Goal: Transaction & Acquisition: Purchase product/service

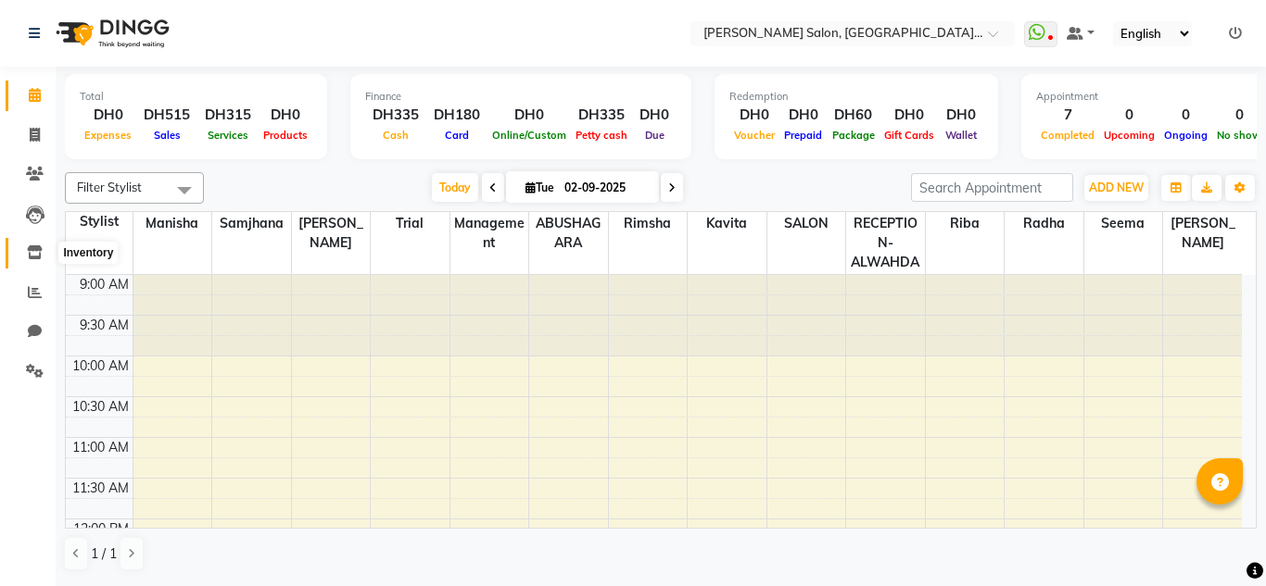
click at [37, 252] on icon at bounding box center [35, 253] width 16 height 14
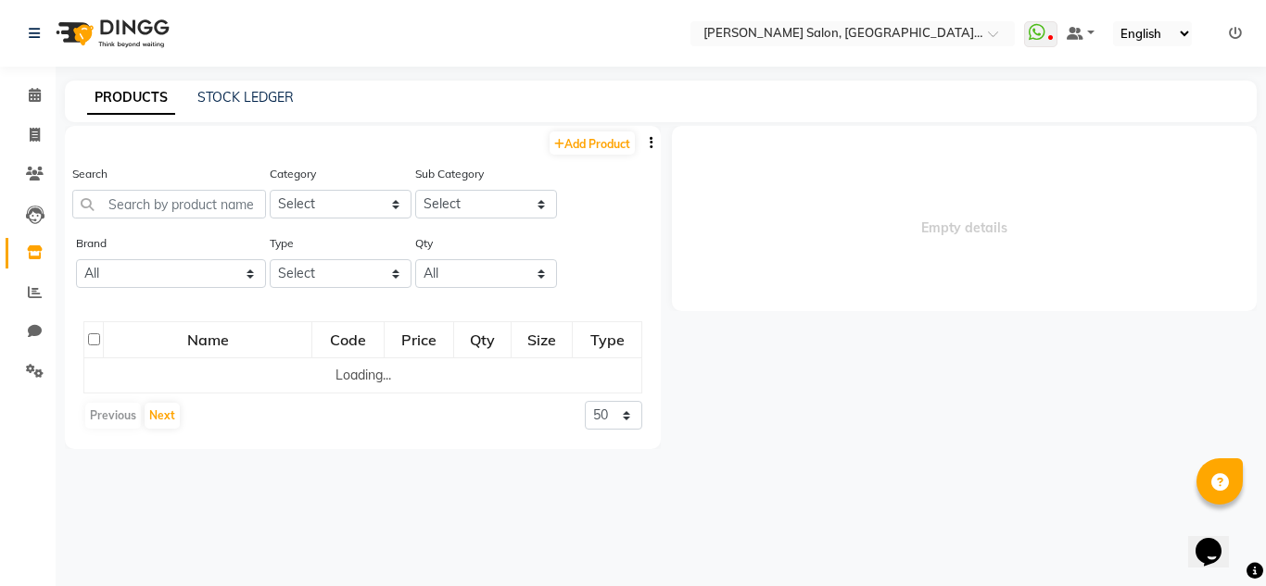
select select
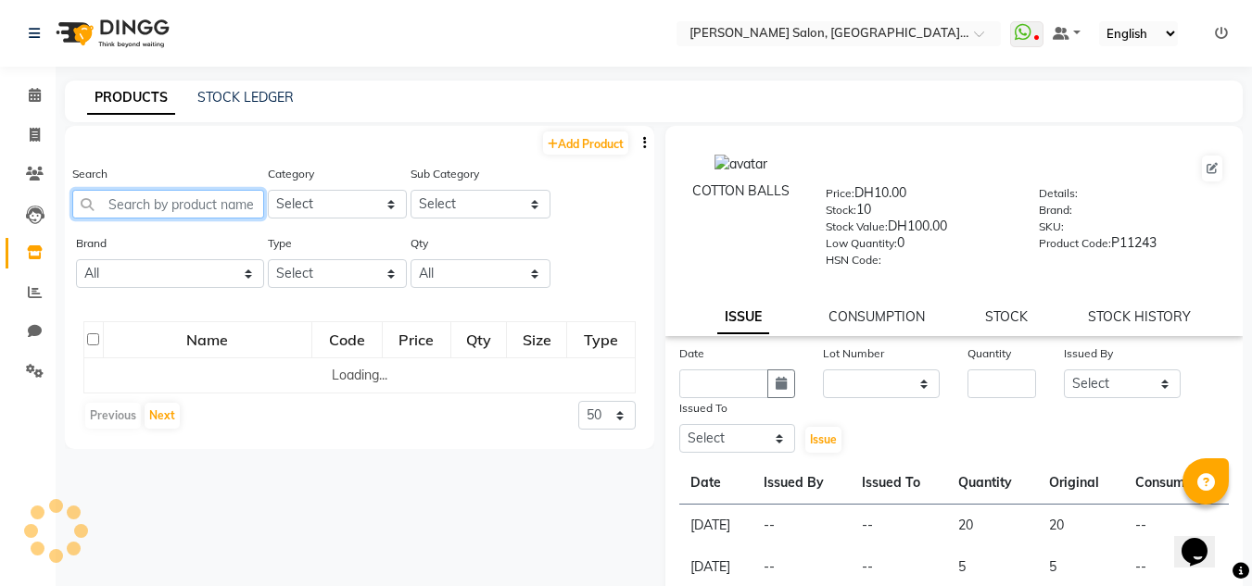
click at [141, 207] on input "text" at bounding box center [168, 204] width 192 height 29
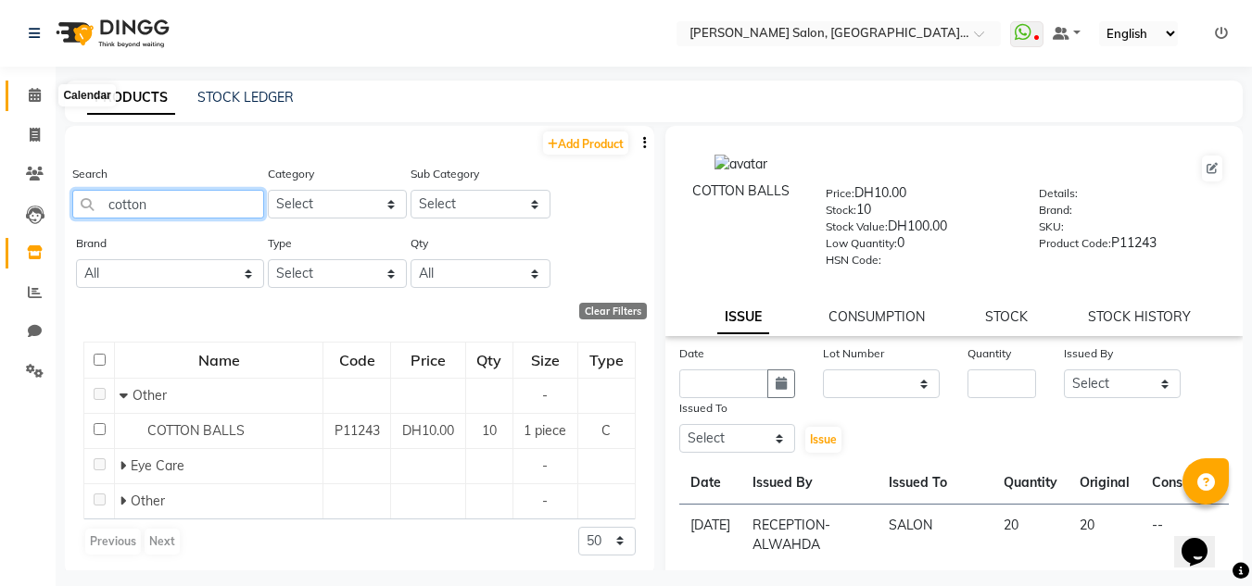
type input "cotton"
drag, startPoint x: 32, startPoint y: 94, endPoint x: 77, endPoint y: 57, distance: 58.5
click at [32, 94] on icon at bounding box center [35, 95] width 12 height 14
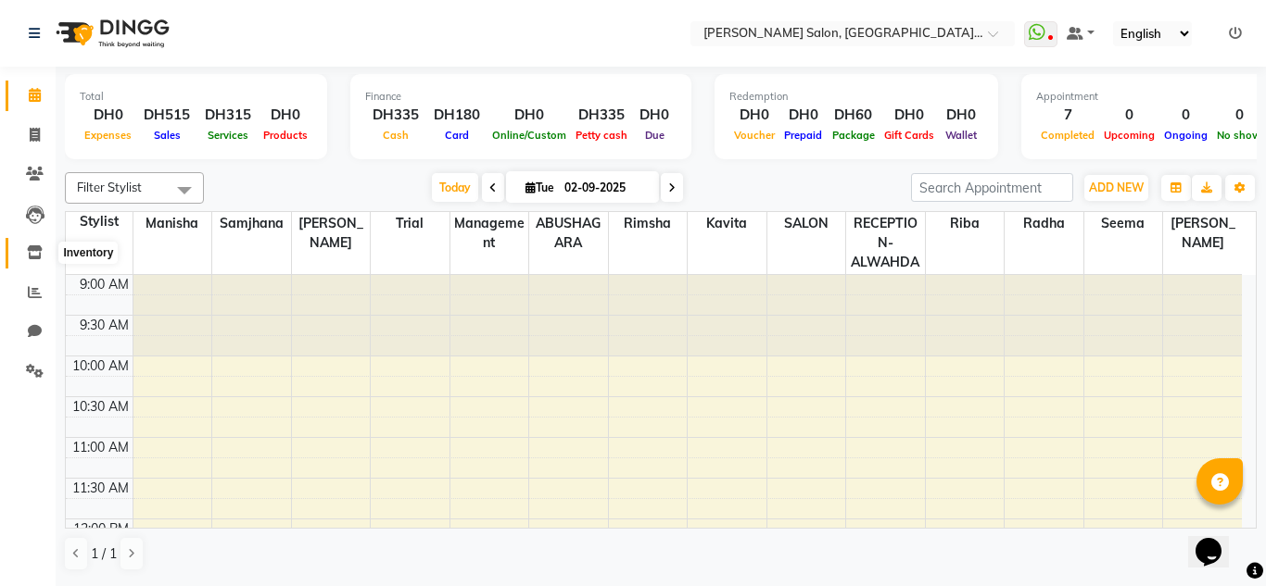
click at [32, 255] on icon at bounding box center [35, 253] width 16 height 14
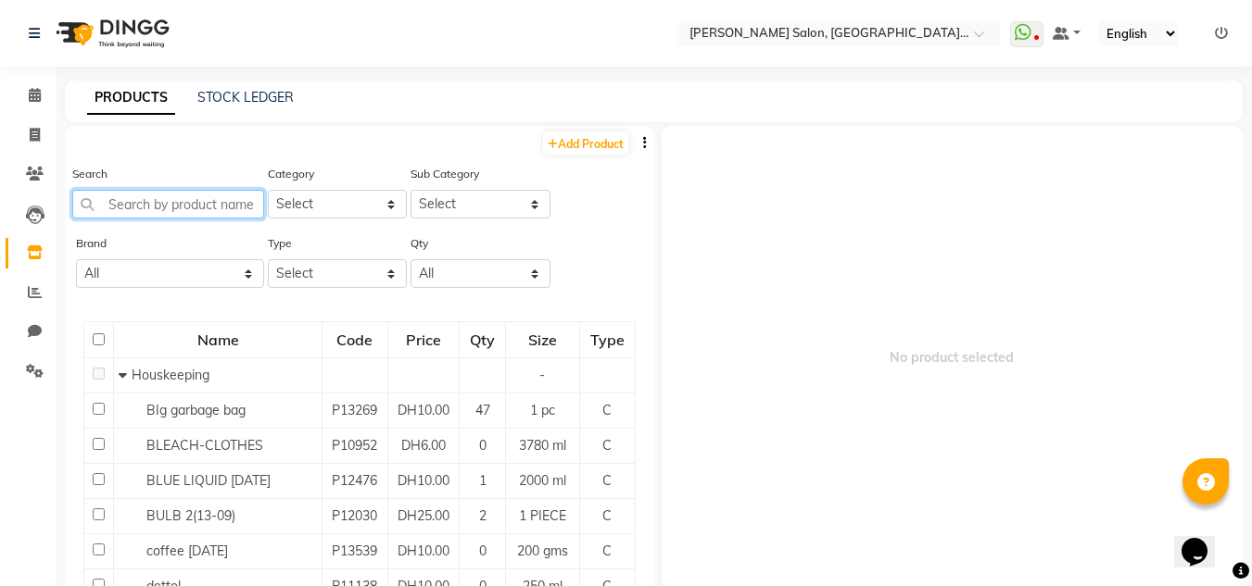
drag, startPoint x: 160, startPoint y: 213, endPoint x: 157, endPoint y: 223, distance: 10.6
click at [158, 216] on input "text" at bounding box center [168, 204] width 192 height 29
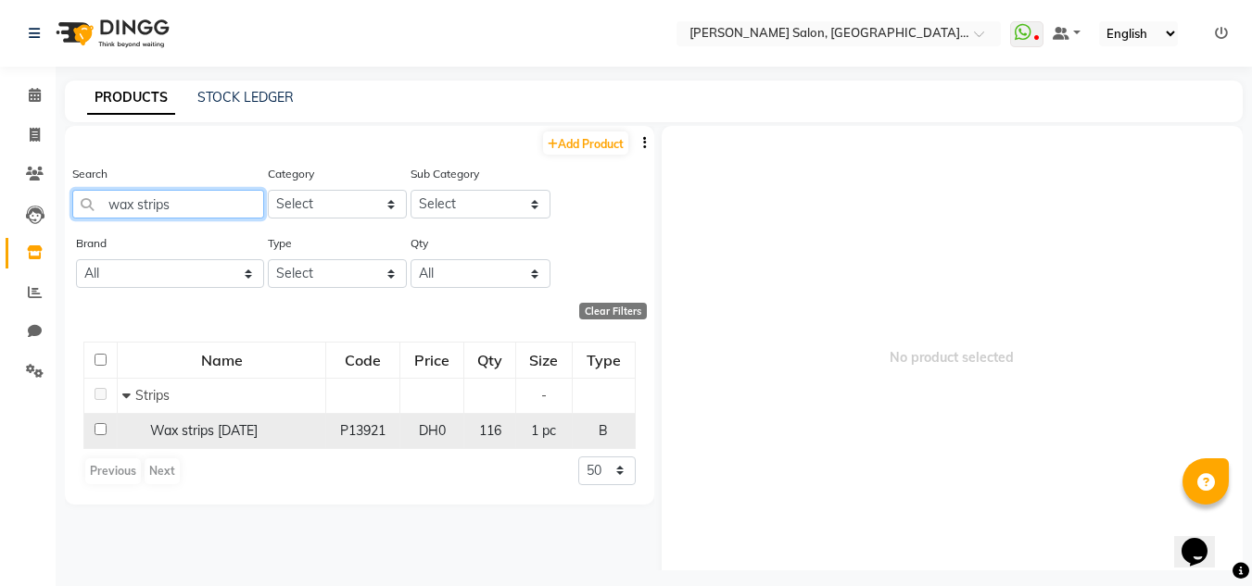
type input "wax strips"
click at [199, 425] on span "Wax strips [DATE]" at bounding box center [203, 430] width 107 height 17
select select
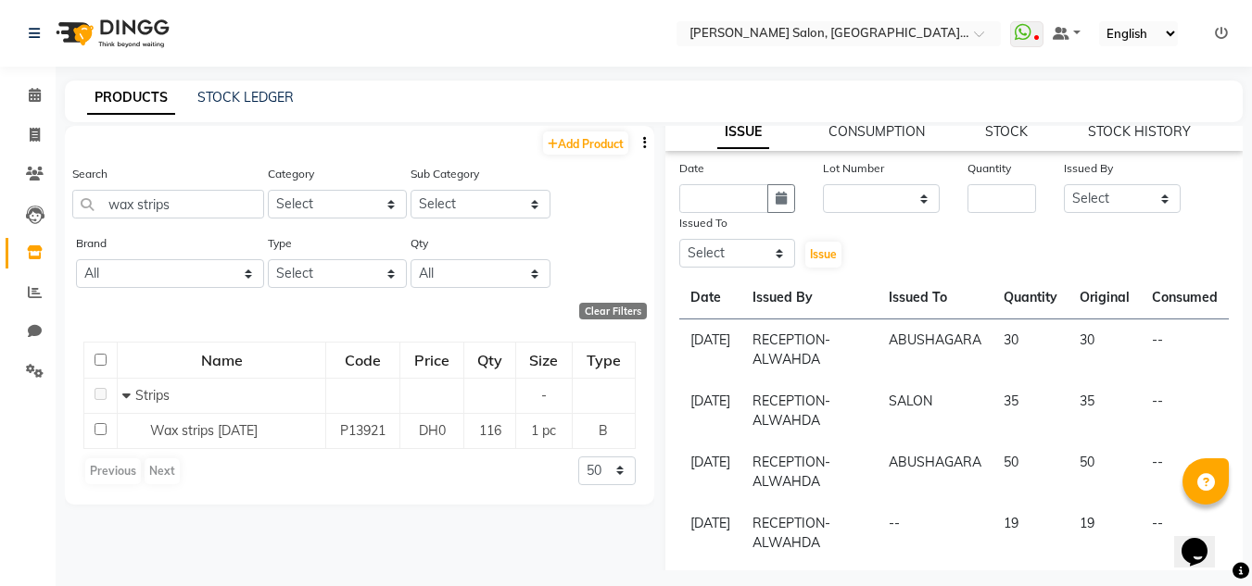
scroll to position [93, 0]
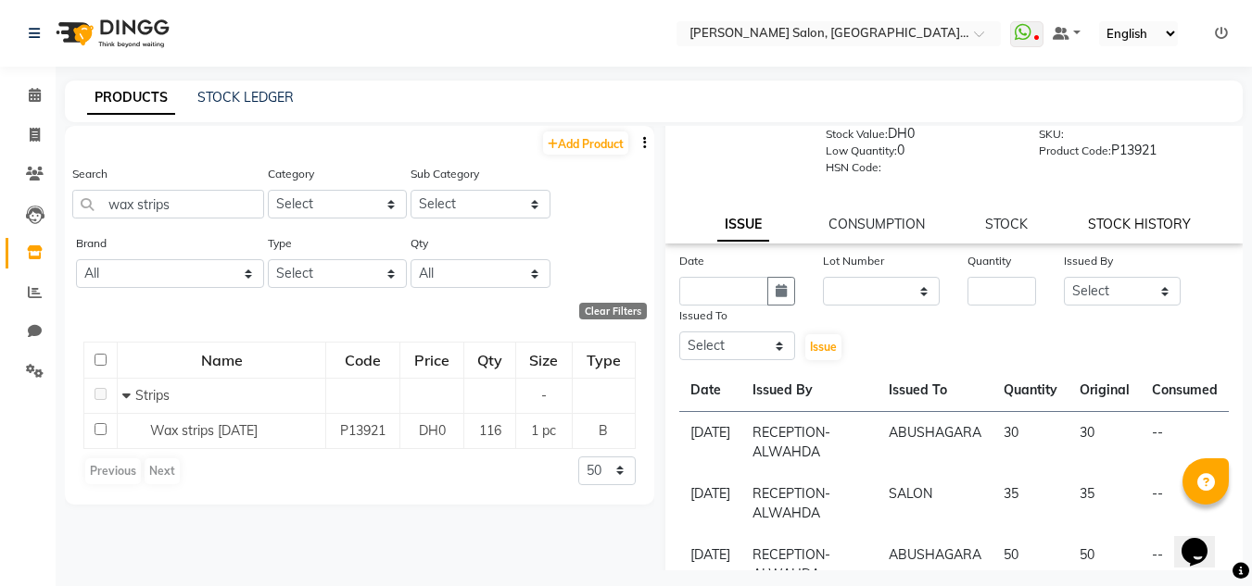
click at [1101, 222] on link "STOCK HISTORY" at bounding box center [1139, 224] width 103 height 17
select select "all"
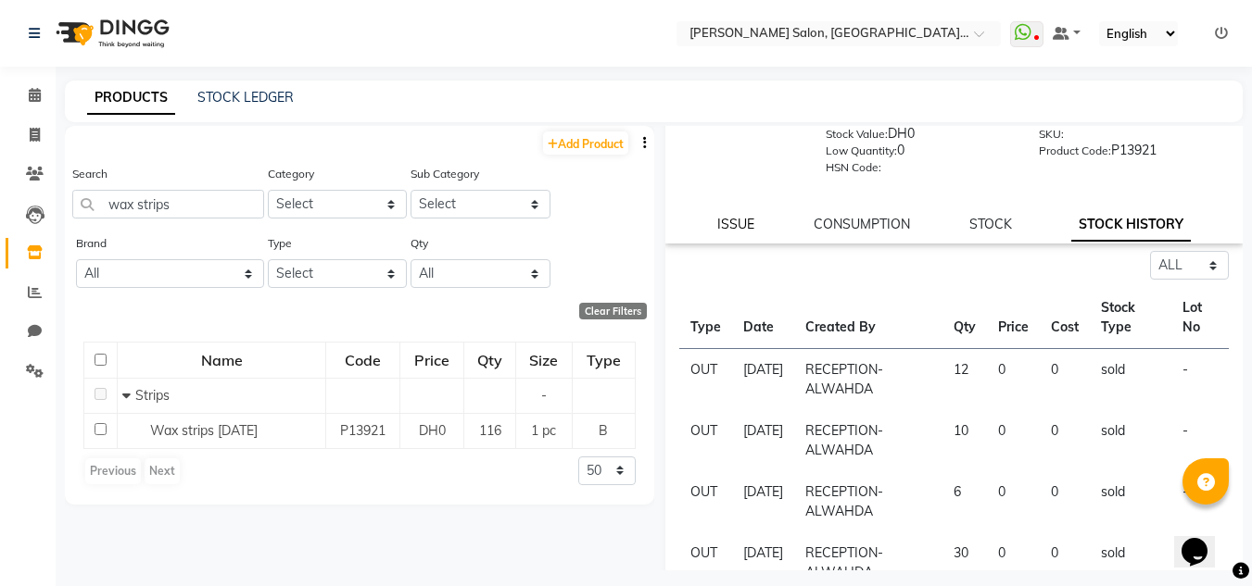
click at [742, 220] on link "ISSUE" at bounding box center [735, 224] width 37 height 17
select select
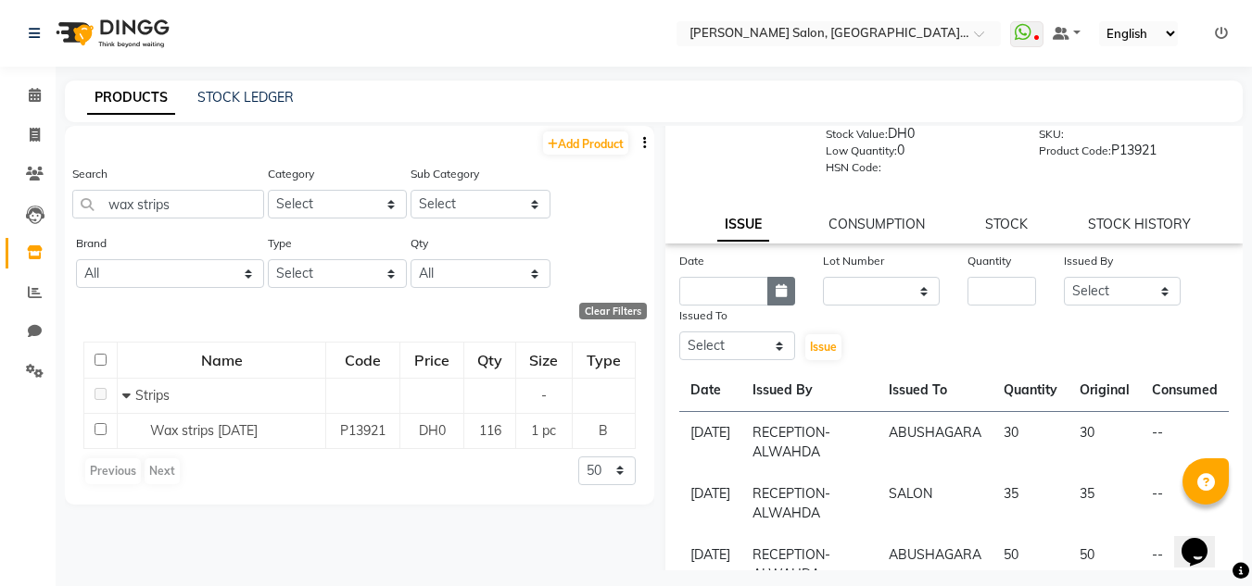
click at [779, 291] on icon "button" at bounding box center [780, 290] width 11 height 13
select select "9"
select select "2025"
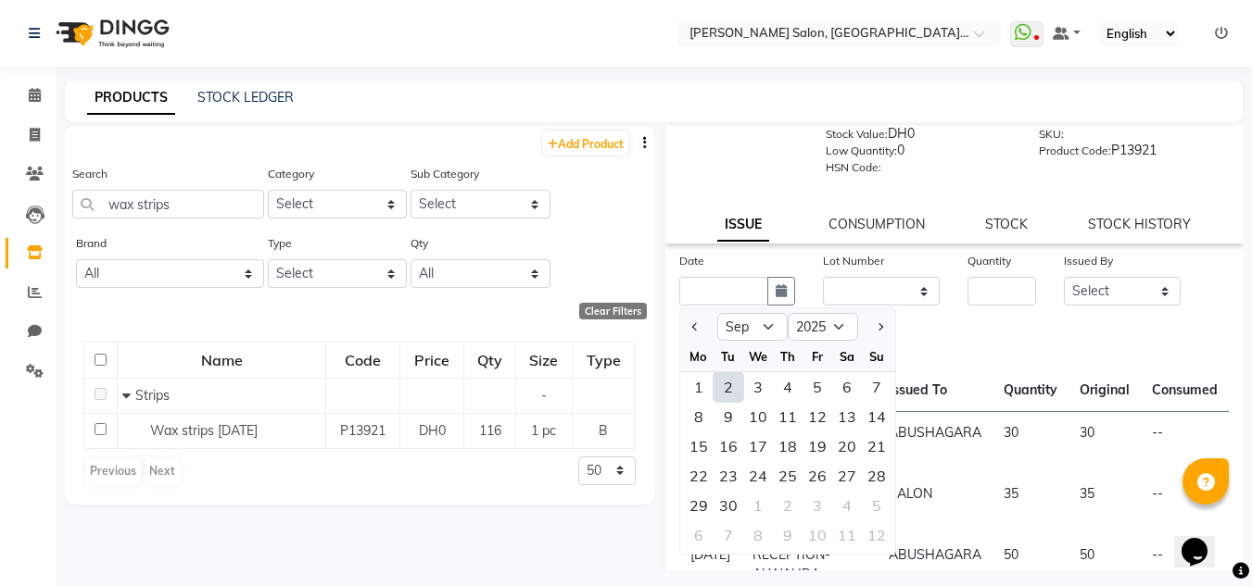
drag, startPoint x: 734, startPoint y: 390, endPoint x: 867, endPoint y: 303, distance: 159.3
click at [739, 386] on div "2" at bounding box center [728, 387] width 30 height 30
type input "02-09-2025"
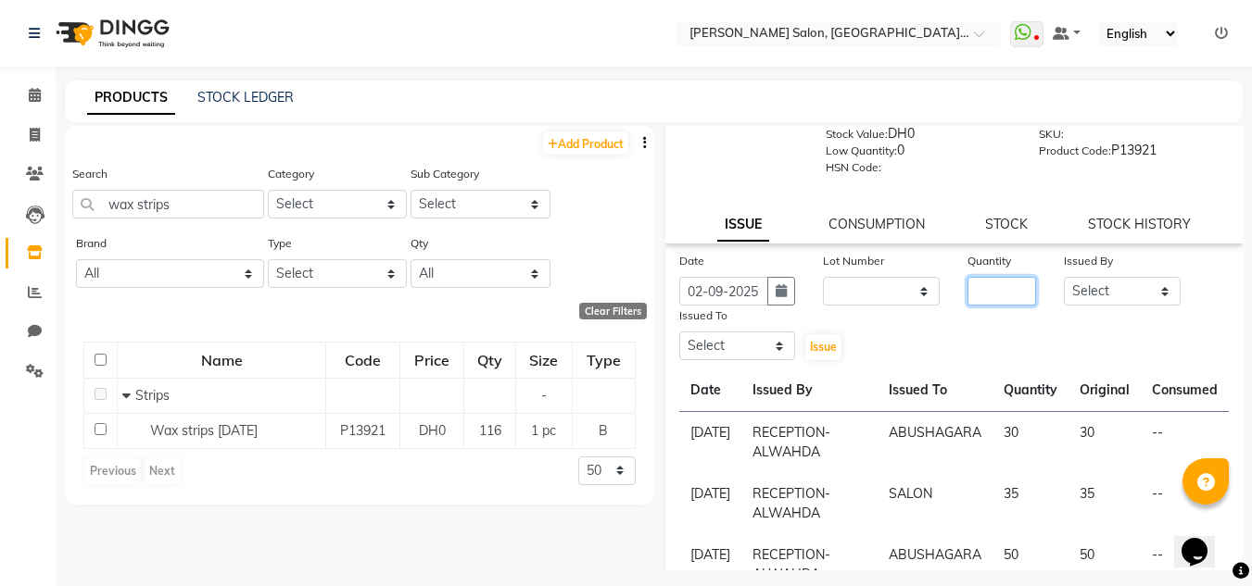
click at [969, 289] on input "number" at bounding box center [1001, 291] width 69 height 29
type input "4"
click at [1086, 296] on select "Select ABUSHAGARA HOME SERVICE STAFF [PERSON_NAME] Management [PERSON_NAME] REC…" at bounding box center [1122, 291] width 117 height 29
select select "76471"
click at [1064, 277] on select "Select ABUSHAGARA HOME SERVICE STAFF [PERSON_NAME] Management [PERSON_NAME] REC…" at bounding box center [1122, 291] width 117 height 29
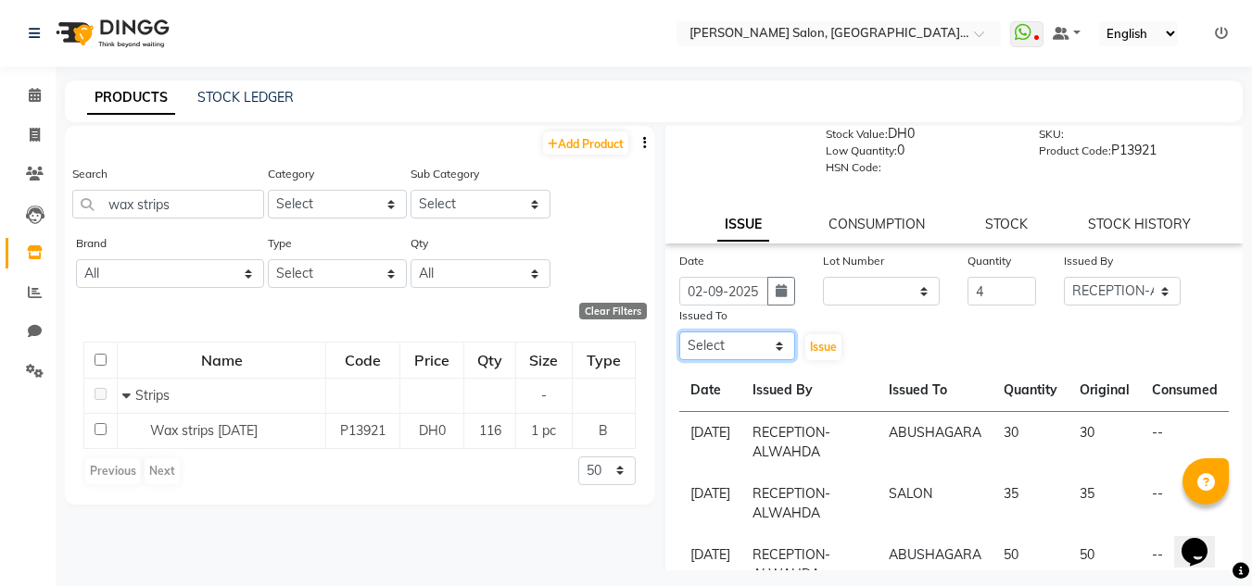
click at [733, 348] on select "Select ABUSHAGARA HOME SERVICE STAFF [PERSON_NAME] Management [PERSON_NAME] REC…" at bounding box center [737, 346] width 117 height 29
select select "70354"
click at [679, 332] on select "Select ABUSHAGARA HOME SERVICE STAFF [PERSON_NAME] Management [PERSON_NAME] REC…" at bounding box center [737, 346] width 117 height 29
click at [826, 353] on span "Issue" at bounding box center [823, 347] width 27 height 14
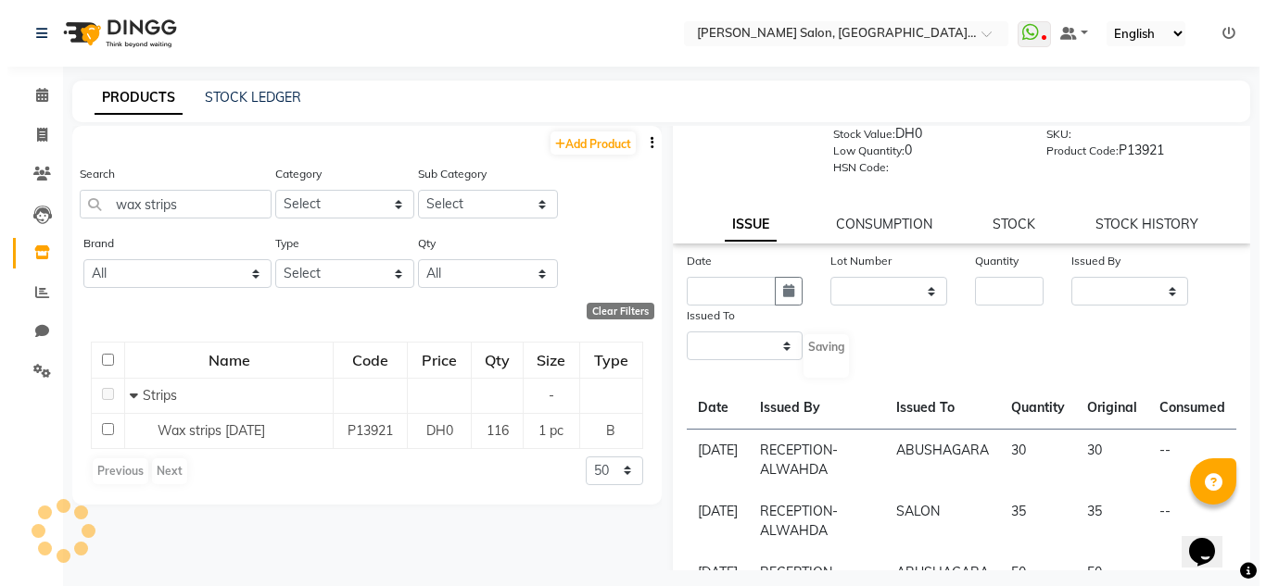
scroll to position [0, 0]
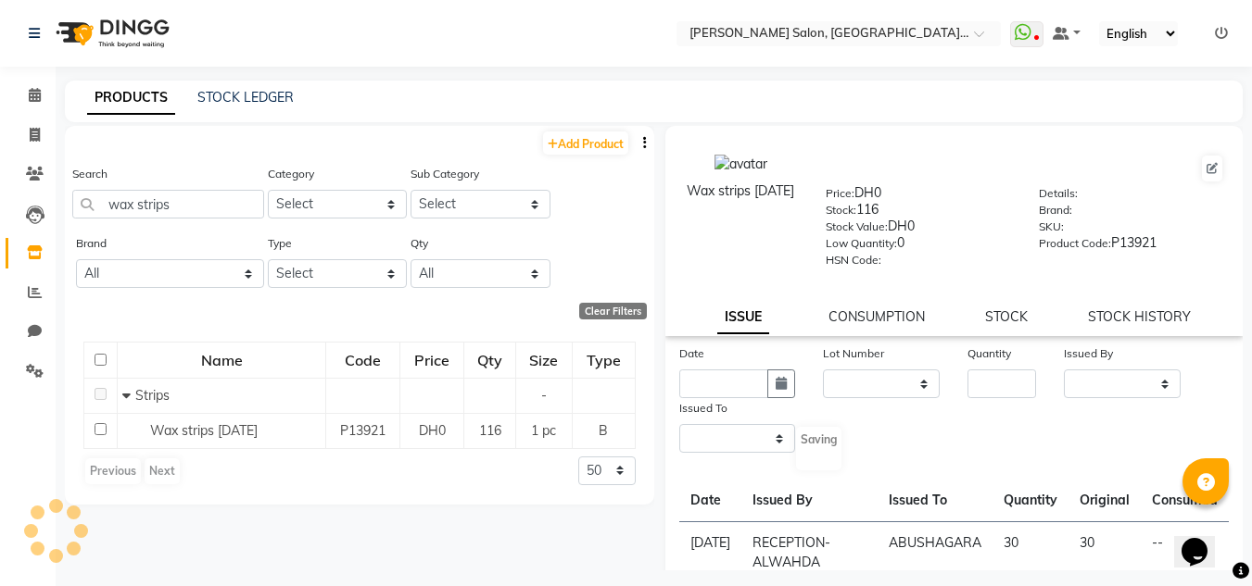
select select
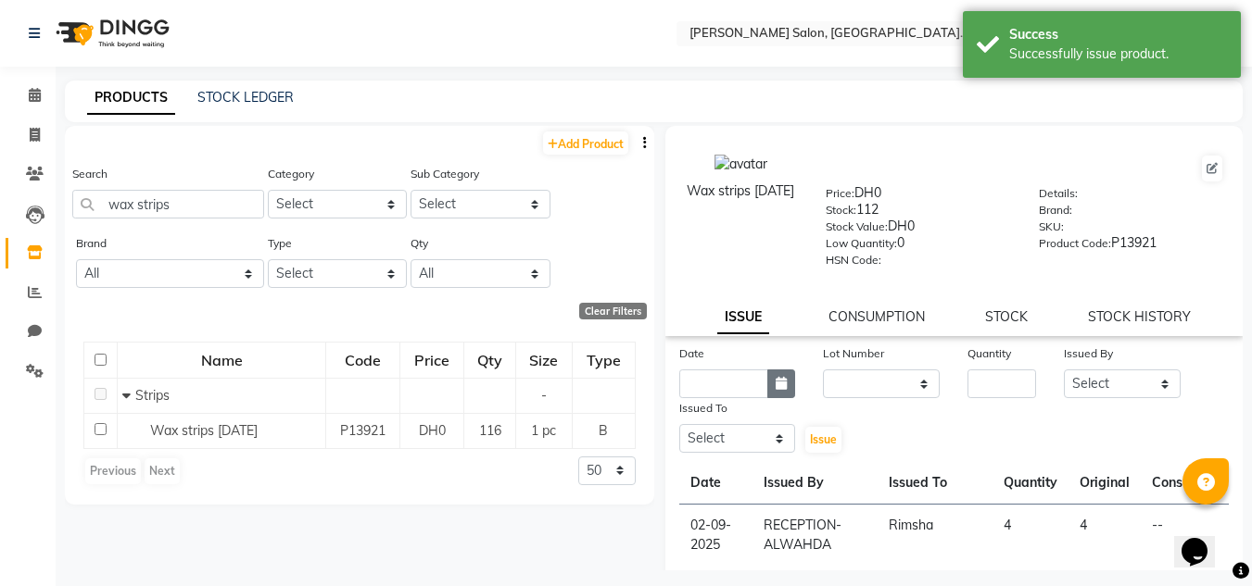
click at [781, 378] on icon "button" at bounding box center [780, 383] width 11 height 13
select select "9"
select select "2025"
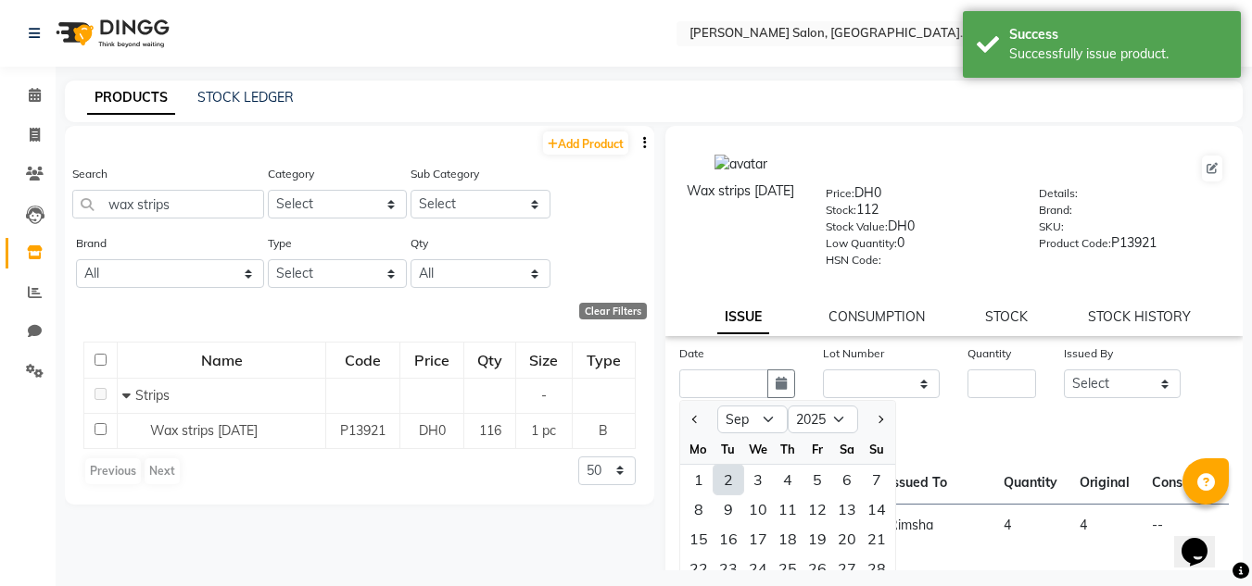
drag, startPoint x: 737, startPoint y: 486, endPoint x: 770, endPoint y: 463, distance: 40.6
click at [737, 485] on div "2" at bounding box center [728, 480] width 30 height 30
type input "02-09-2025"
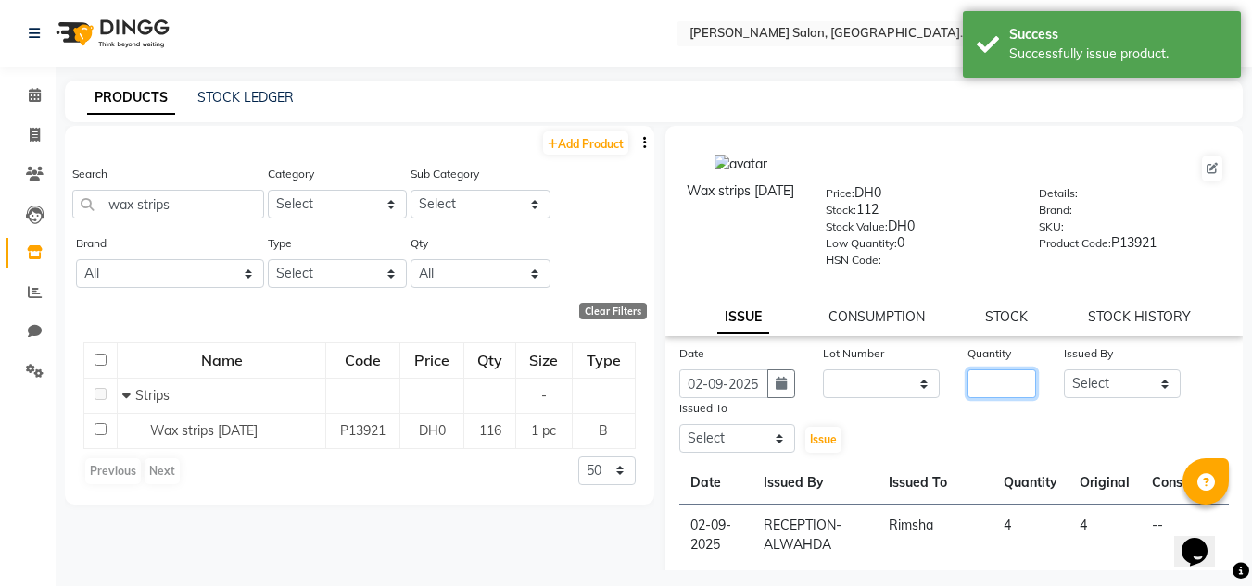
click at [992, 388] on input "number" at bounding box center [1001, 384] width 69 height 29
type input "6"
drag, startPoint x: 1076, startPoint y: 385, endPoint x: 1083, endPoint y: 373, distance: 14.1
click at [1078, 384] on select "Select ABUSHAGARA HOME SERVICE STAFF [PERSON_NAME] Management [PERSON_NAME] REC…" at bounding box center [1122, 384] width 117 height 29
select select "76471"
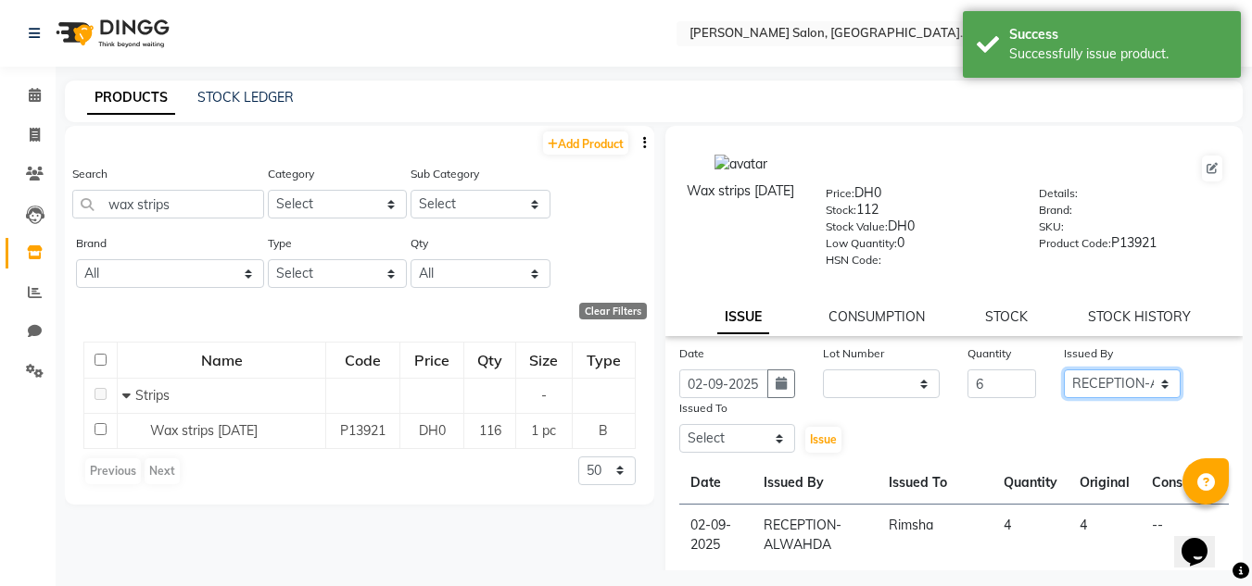
click at [1064, 370] on select "Select ABUSHAGARA HOME SERVICE STAFF [PERSON_NAME] Management [PERSON_NAME] REC…" at bounding box center [1122, 384] width 117 height 29
drag, startPoint x: 719, startPoint y: 434, endPoint x: 724, endPoint y: 425, distance: 10.8
click at [721, 434] on select "Select ABUSHAGARA HOME SERVICE STAFF [PERSON_NAME] Management [PERSON_NAME] REC…" at bounding box center [737, 438] width 117 height 29
select select "36337"
click at [679, 424] on select "Select ABUSHAGARA HOME SERVICE STAFF [PERSON_NAME] Management [PERSON_NAME] REC…" at bounding box center [737, 438] width 117 height 29
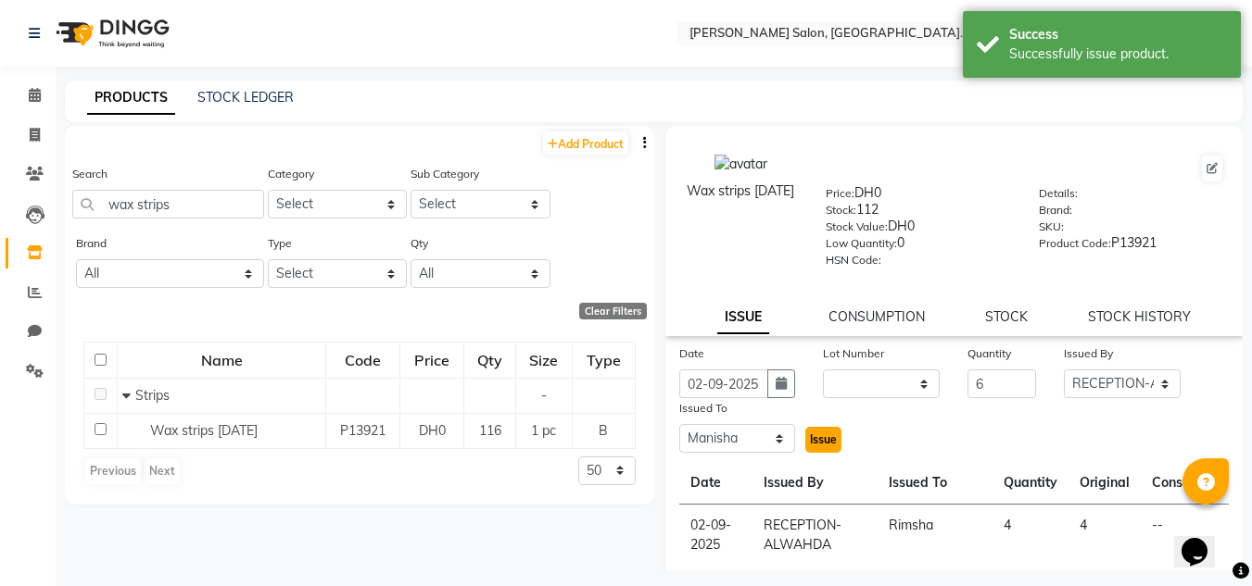
click at [821, 443] on span "Issue" at bounding box center [823, 440] width 27 height 14
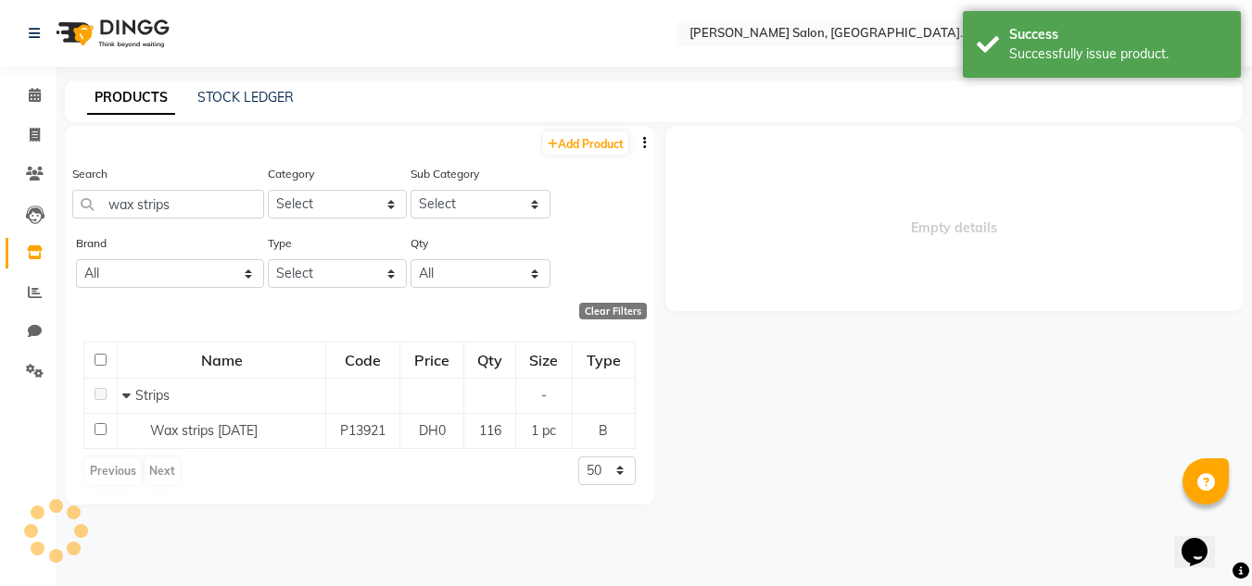
select select
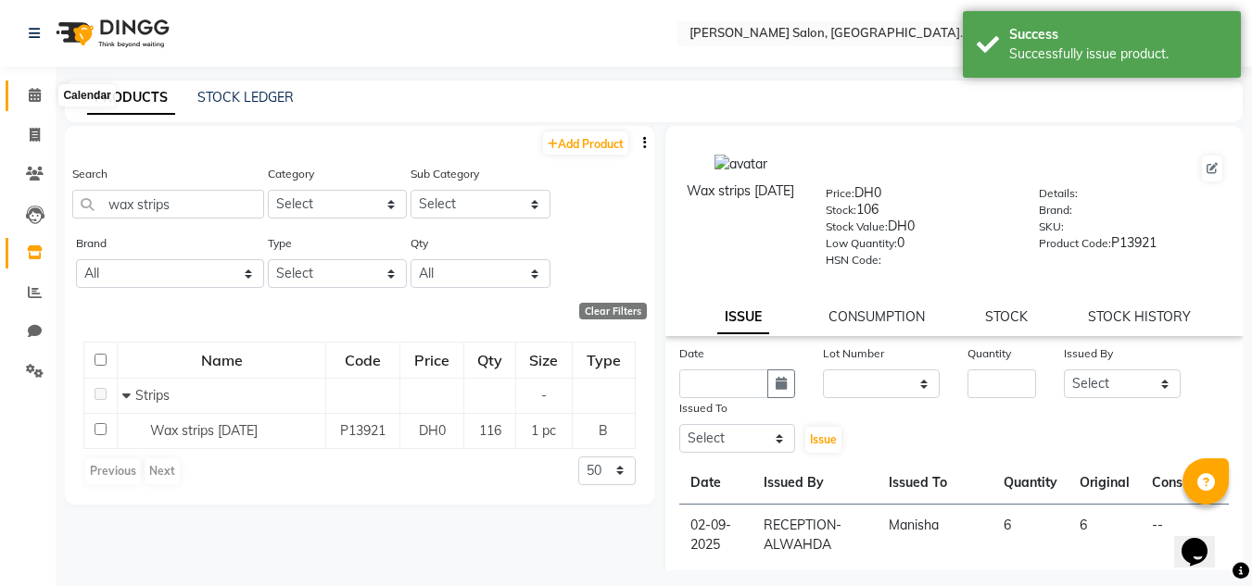
drag, startPoint x: 40, startPoint y: 90, endPoint x: 171, endPoint y: 4, distance: 157.3
click at [40, 90] on icon at bounding box center [35, 95] width 12 height 14
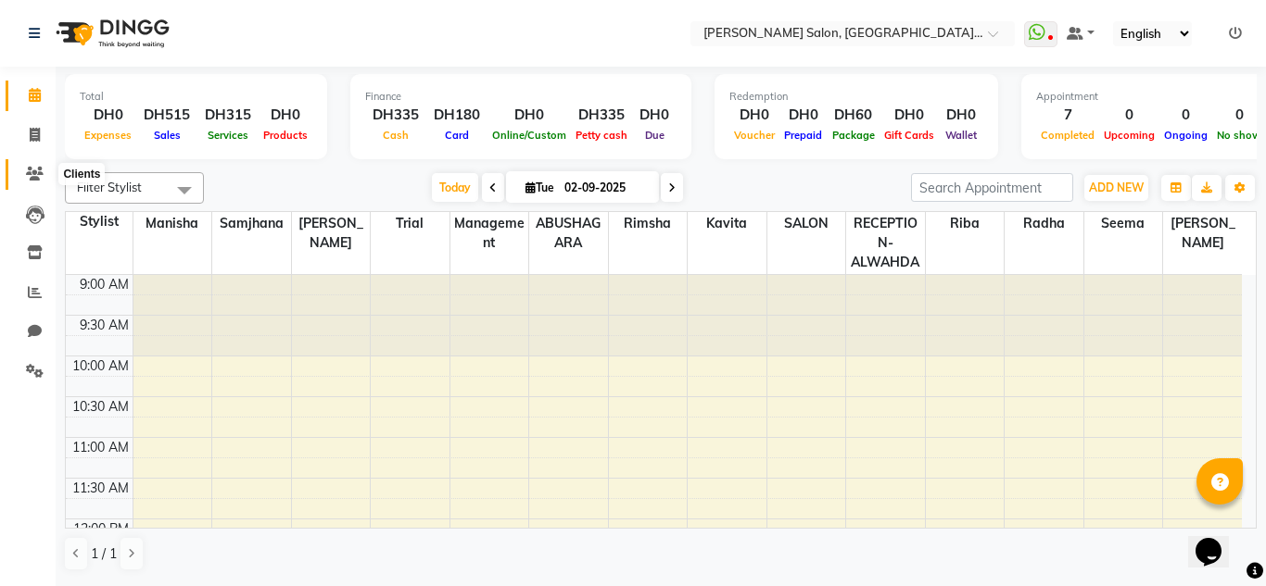
click at [38, 175] on icon at bounding box center [35, 174] width 18 height 14
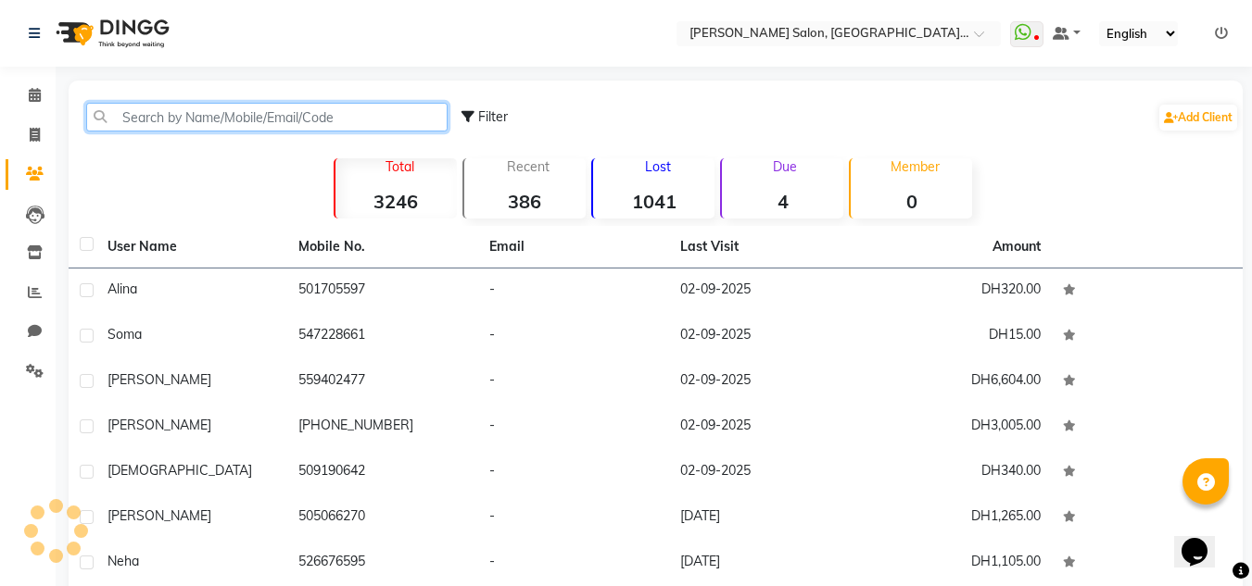
click at [174, 121] on input "text" at bounding box center [266, 117] width 361 height 29
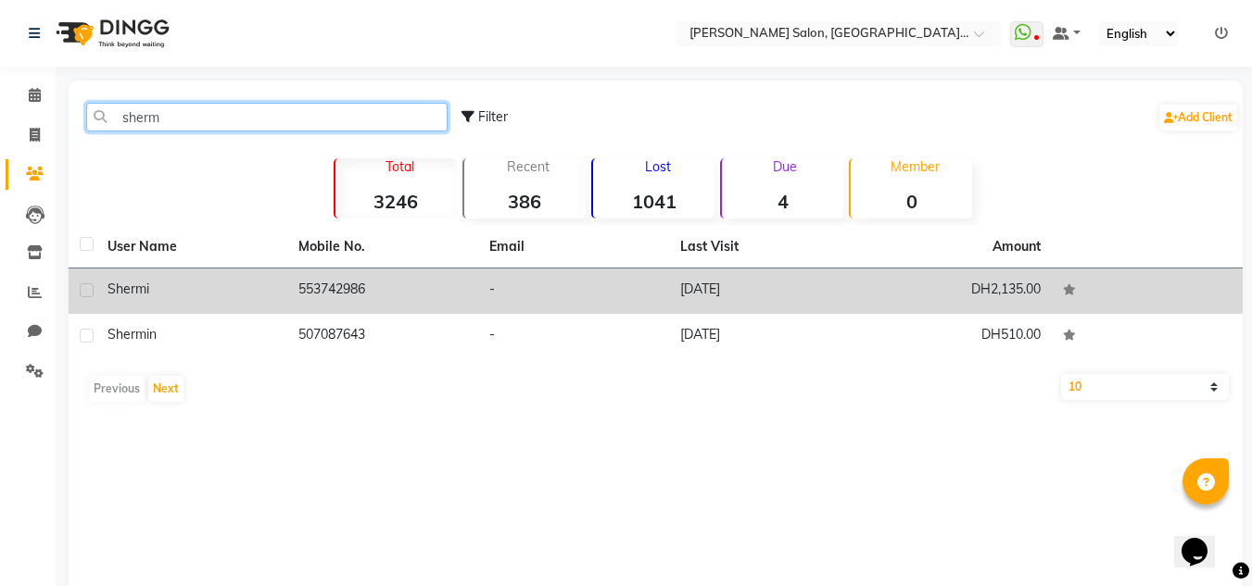
type input "sherm"
click at [350, 294] on td "553742986" at bounding box center [382, 291] width 191 height 45
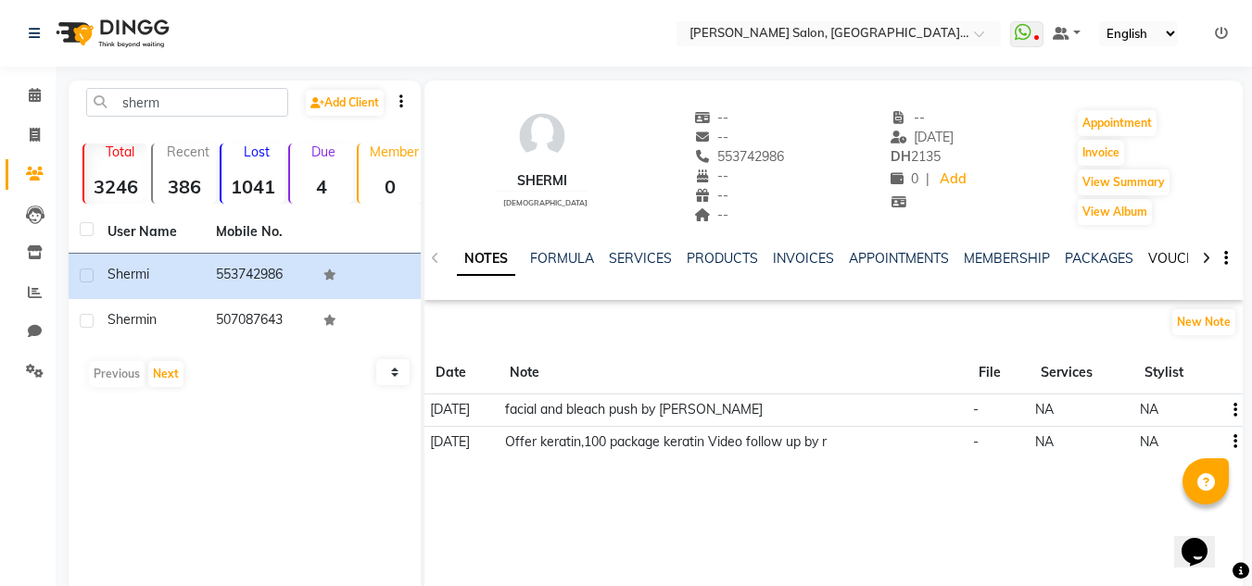
click at [1164, 255] on link "VOUCHERS" at bounding box center [1184, 258] width 73 height 17
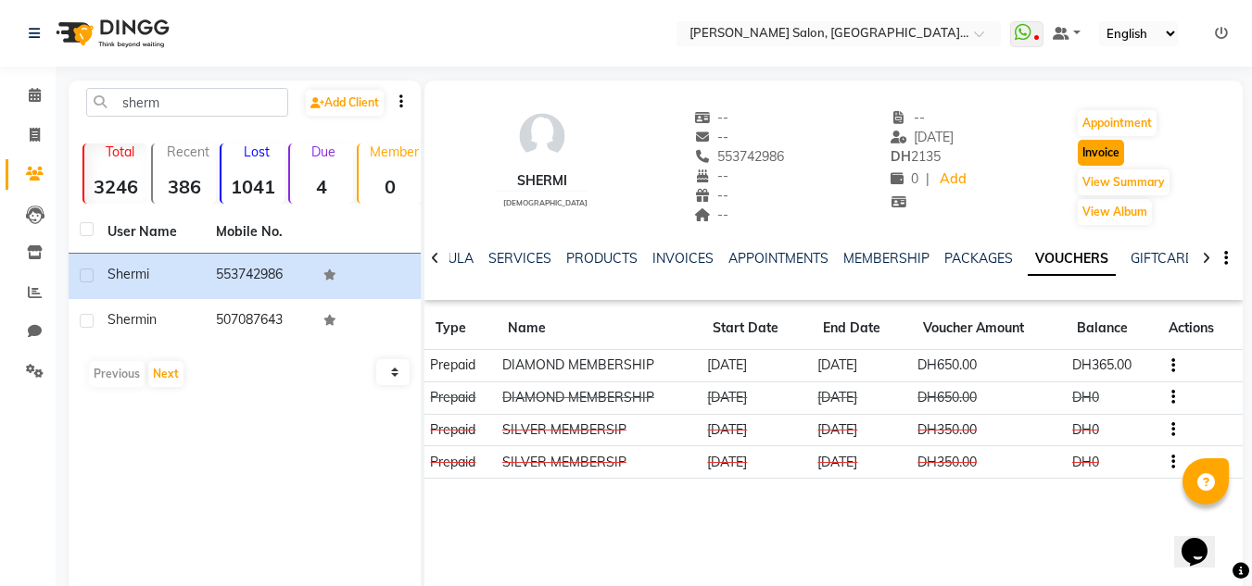
click at [1103, 150] on button "Invoice" at bounding box center [1100, 153] width 46 height 26
select select "service"
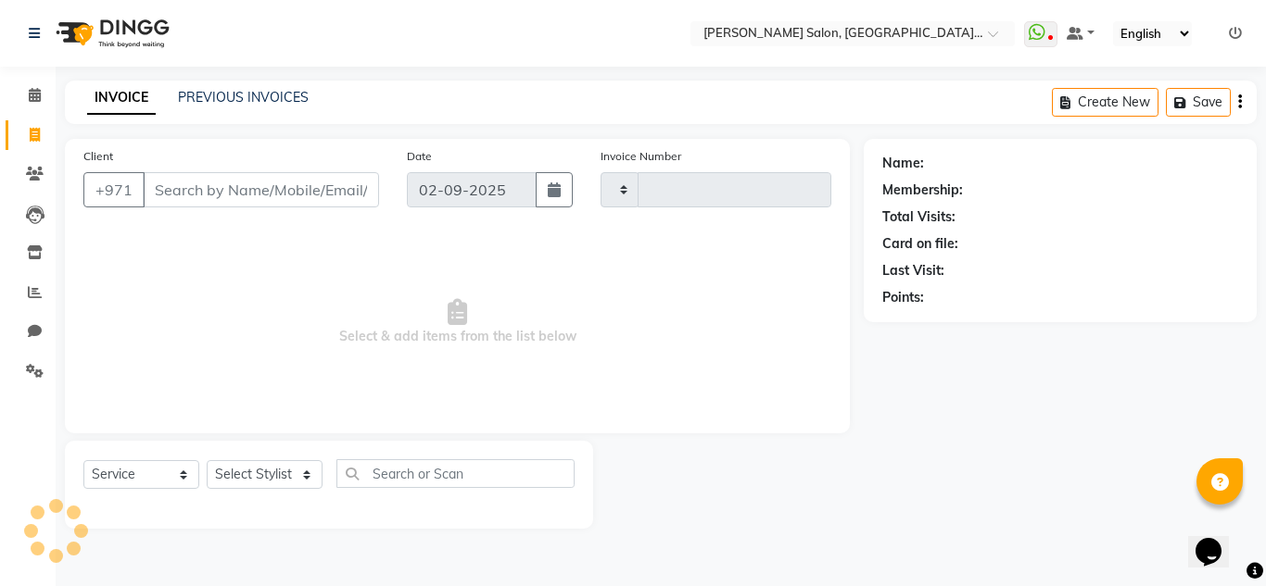
type input "2022"
select select "4333"
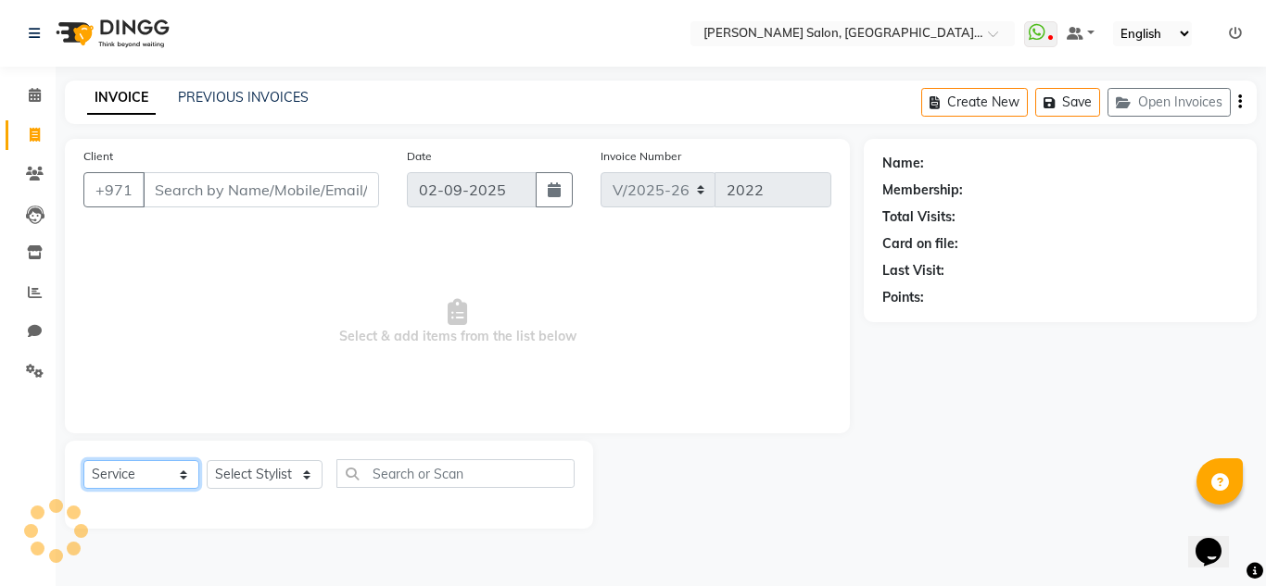
drag, startPoint x: 148, startPoint y: 482, endPoint x: 147, endPoint y: 460, distance: 21.3
click at [149, 480] on select "Select Service Product Membership Package Voucher Prepaid Gift Card" at bounding box center [141, 474] width 116 height 29
type input "553742986"
click at [83, 460] on select "Select Service Product Membership Package Voucher Prepaid Gift Card" at bounding box center [141, 474] width 116 height 29
select select "1: Object"
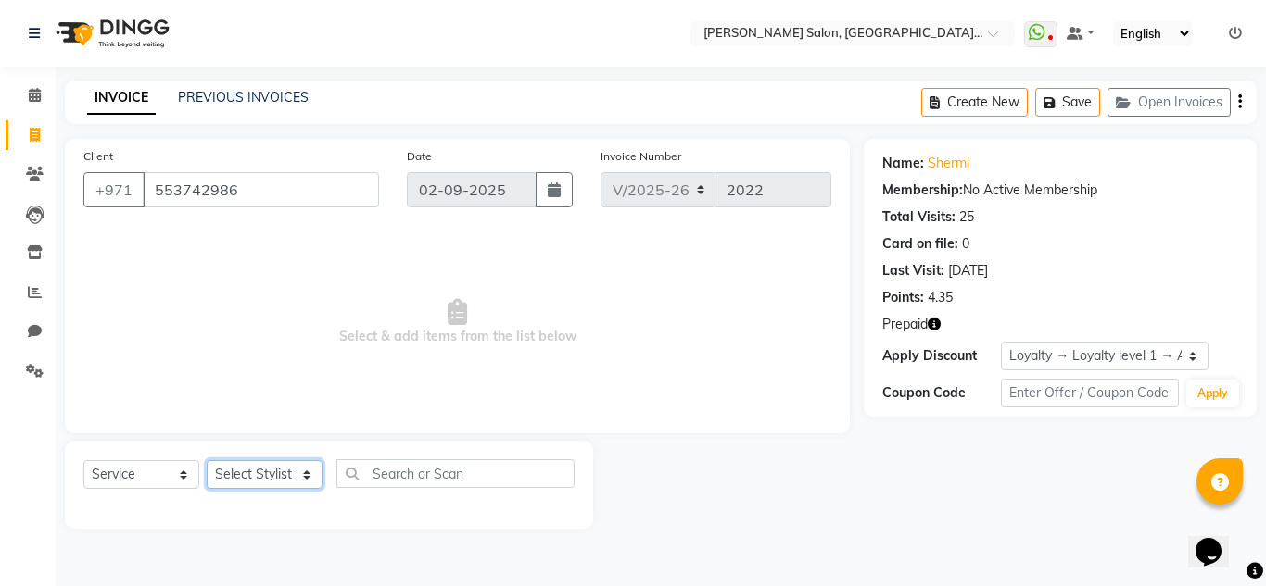
drag, startPoint x: 229, startPoint y: 472, endPoint x: 230, endPoint y: 461, distance: 10.2
click at [229, 471] on select "Select Stylist ABUSHAGARA HOME SERVICE STAFF Kavita Laxmi Management [PERSON_NA…" at bounding box center [265, 474] width 116 height 29
select select "36338"
click at [207, 460] on select "Select Stylist ABUSHAGARA HOME SERVICE STAFF Kavita Laxmi Management [PERSON_NA…" at bounding box center [265, 474] width 116 height 29
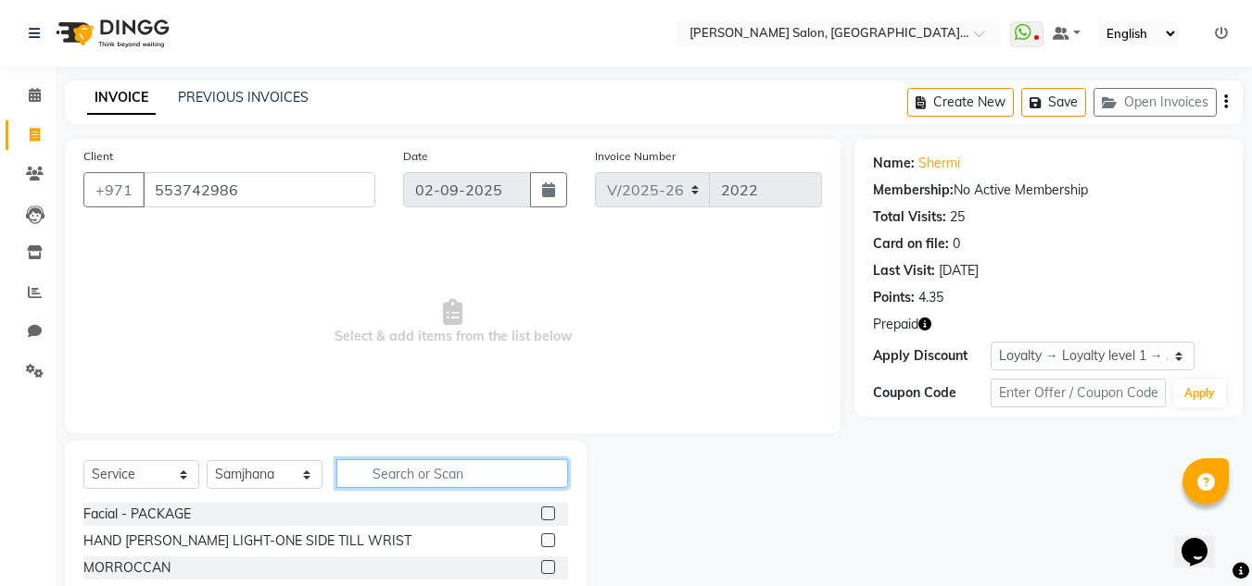
click at [434, 478] on input "text" at bounding box center [452, 474] width 232 height 29
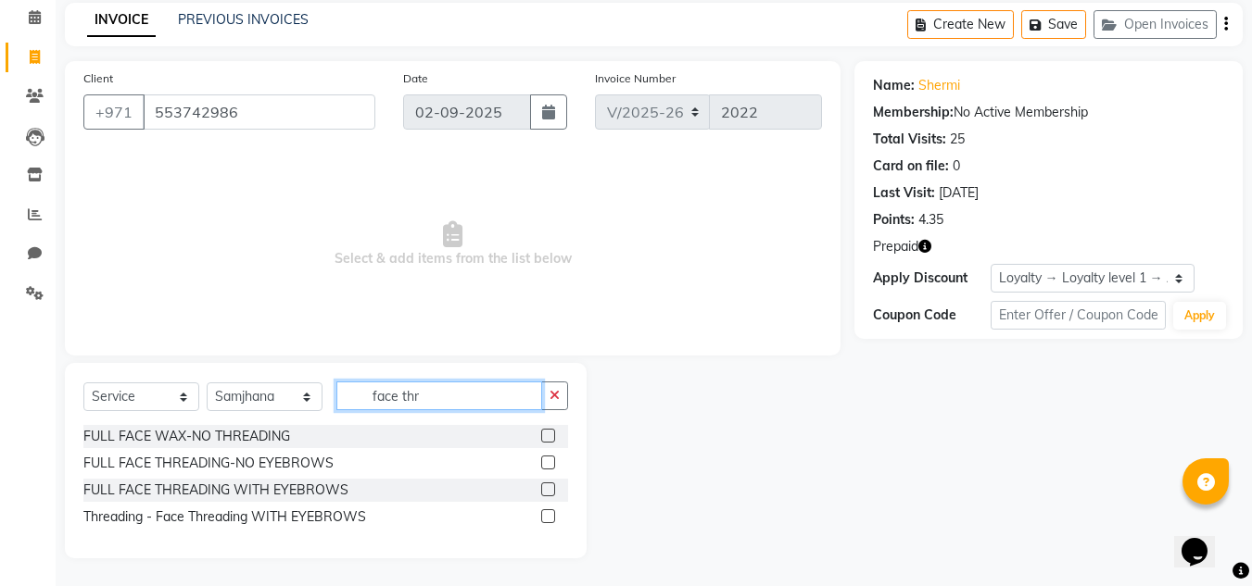
type input "face thr"
click at [548, 494] on label at bounding box center [548, 490] width 14 height 14
click at [548, 494] on input "checkbox" at bounding box center [547, 491] width 12 height 12
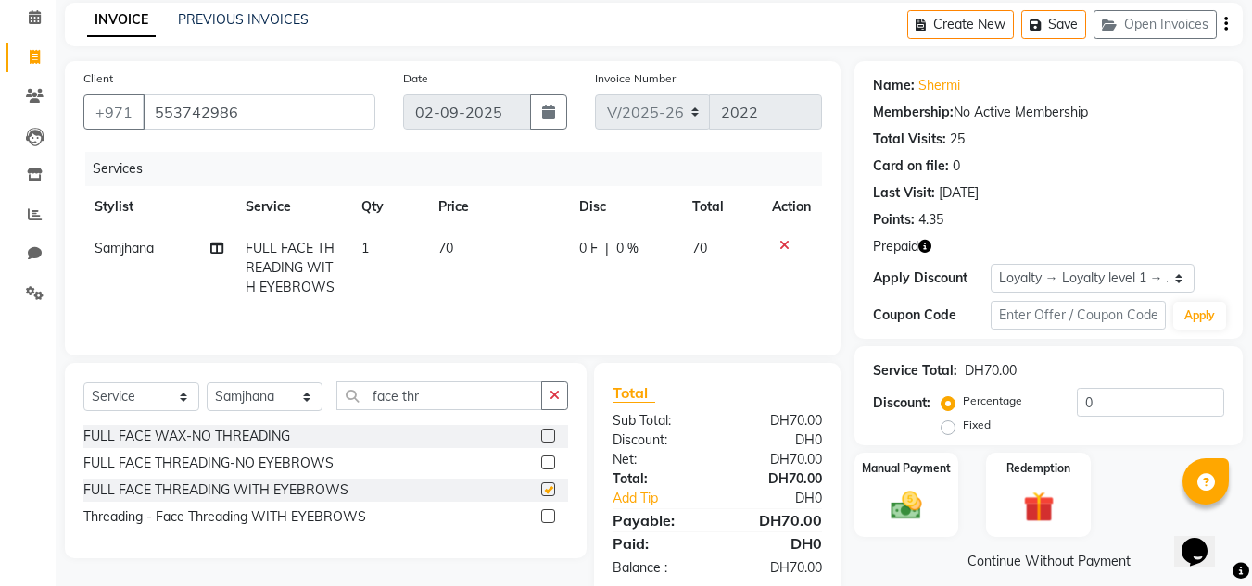
checkbox input "false"
click at [542, 516] on label at bounding box center [548, 517] width 14 height 14
click at [542, 516] on input "checkbox" at bounding box center [547, 517] width 12 height 12
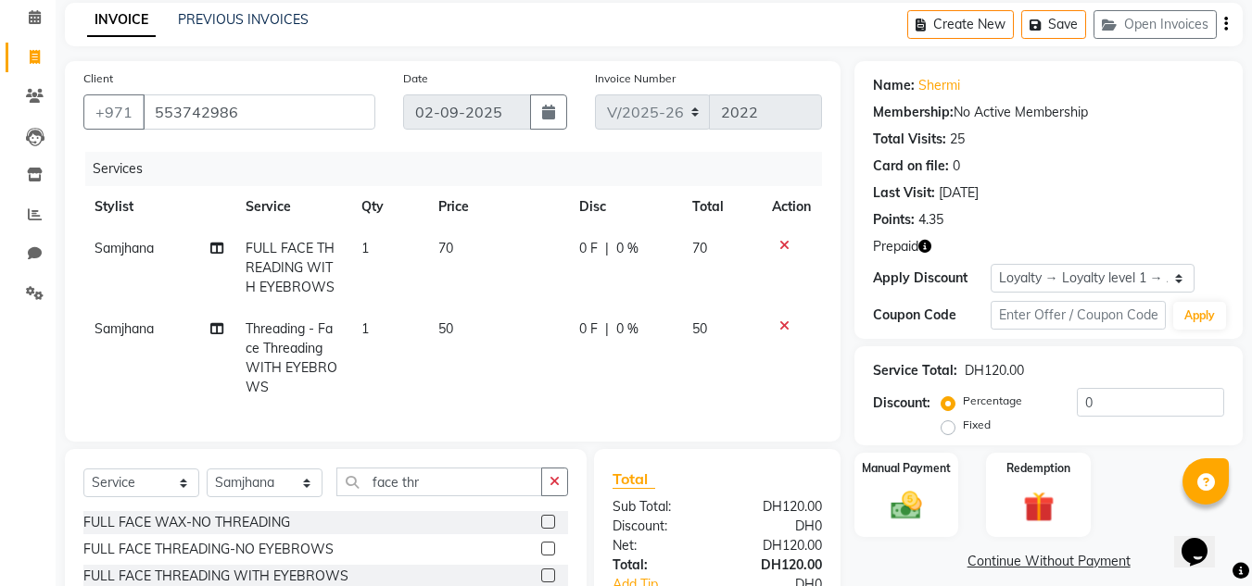
checkbox input "false"
click at [782, 242] on icon at bounding box center [784, 245] width 10 height 13
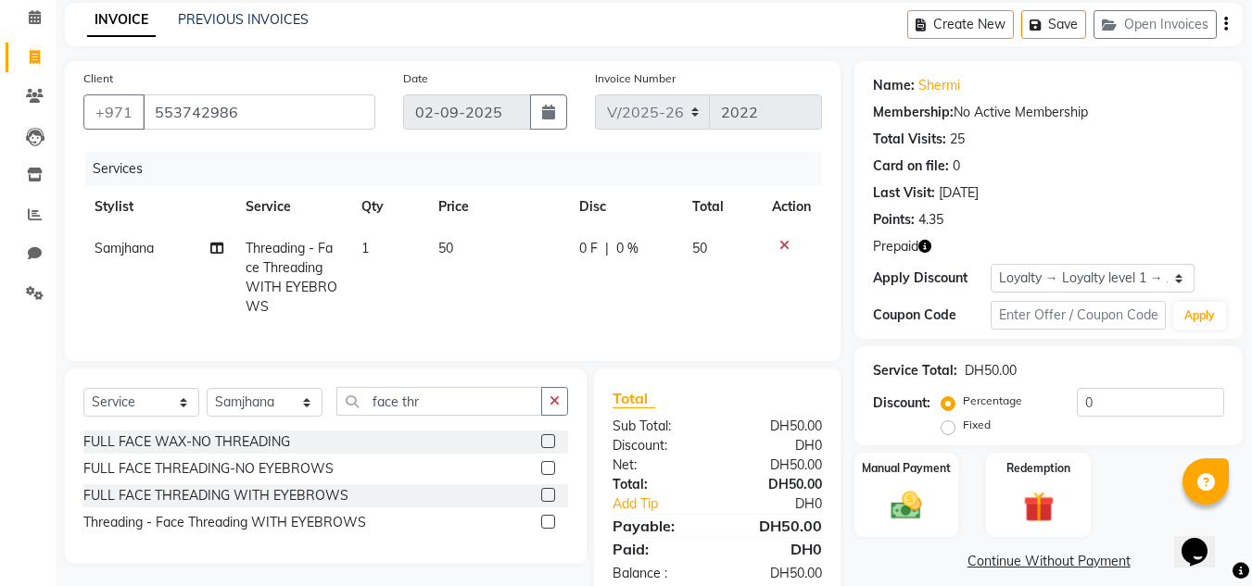
click at [552, 502] on label at bounding box center [548, 495] width 14 height 14
click at [552, 502] on input "checkbox" at bounding box center [547, 496] width 12 height 12
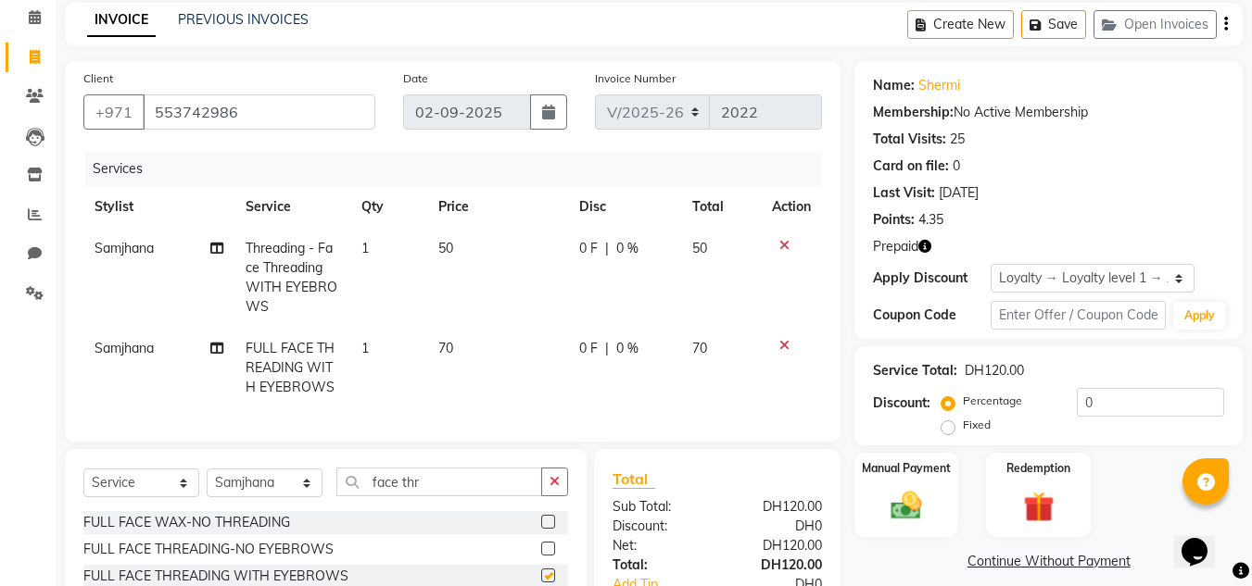
checkbox input "false"
click at [785, 242] on icon at bounding box center [784, 245] width 10 height 13
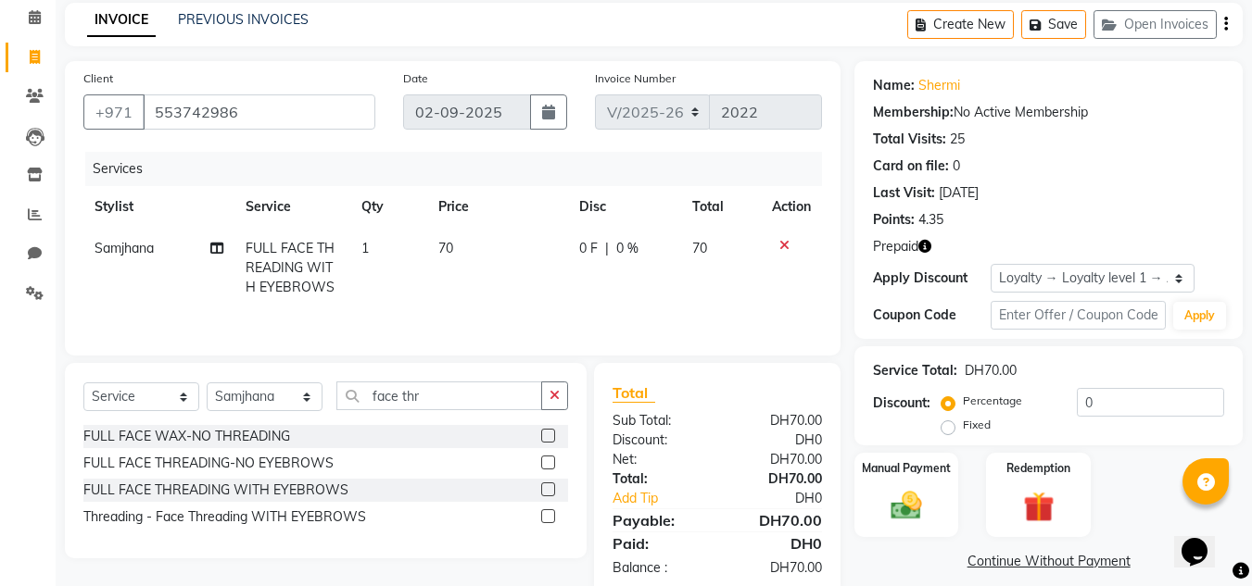
click at [582, 244] on span "0 F" at bounding box center [588, 248] width 19 height 19
select select "36338"
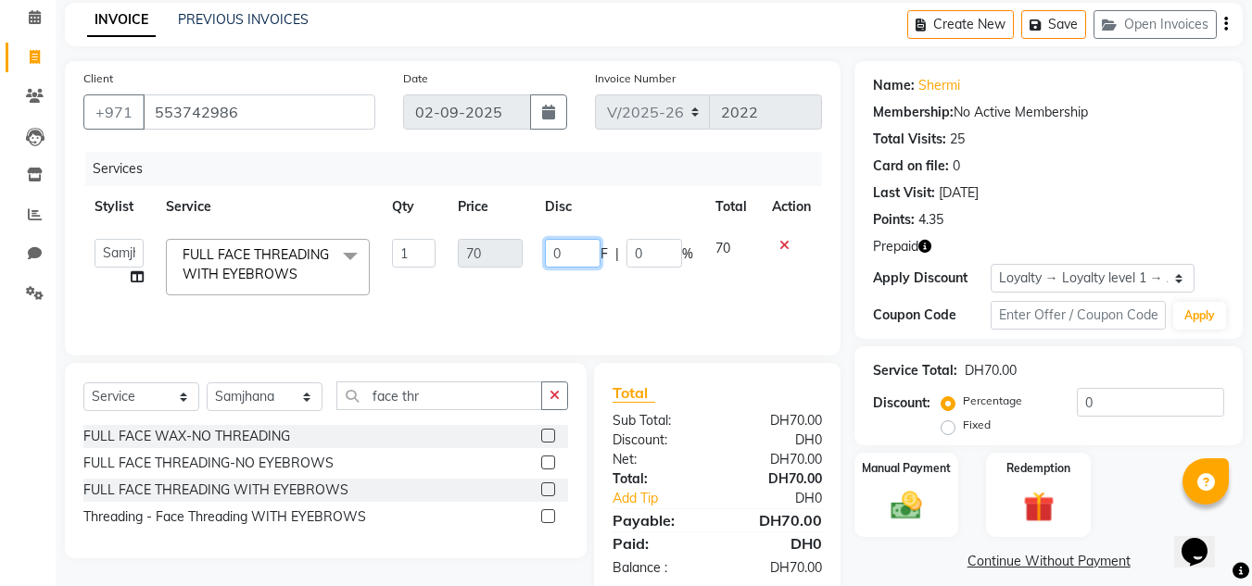
click at [578, 256] on input "0" at bounding box center [573, 253] width 56 height 29
type input "10"
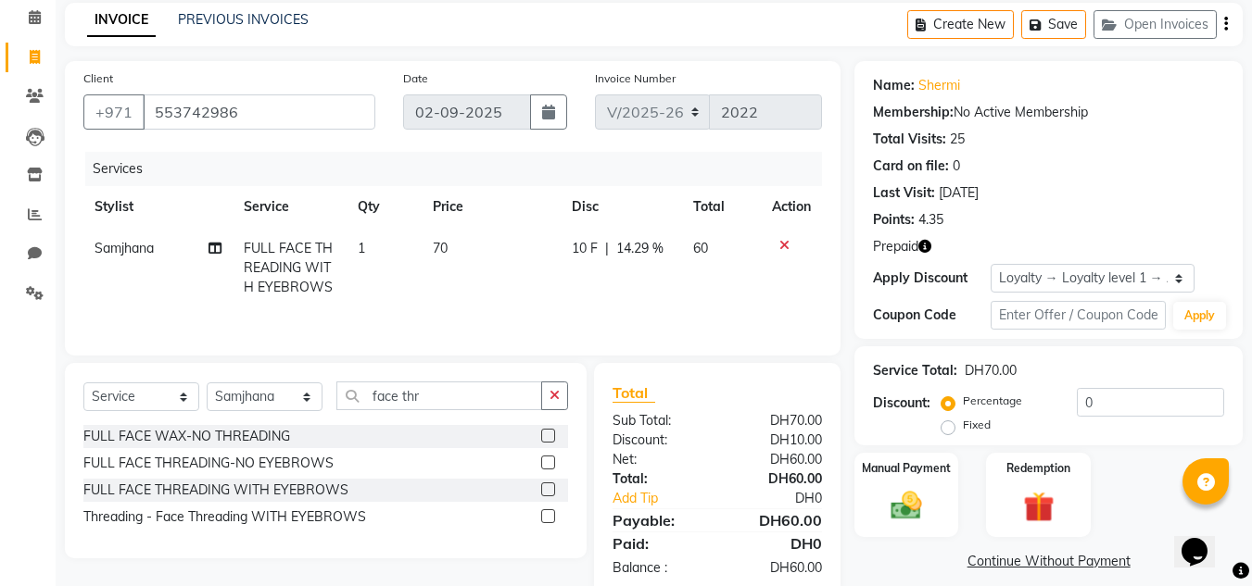
click at [599, 295] on td "10 F | 14.29 %" at bounding box center [620, 268] width 121 height 81
select select "36338"
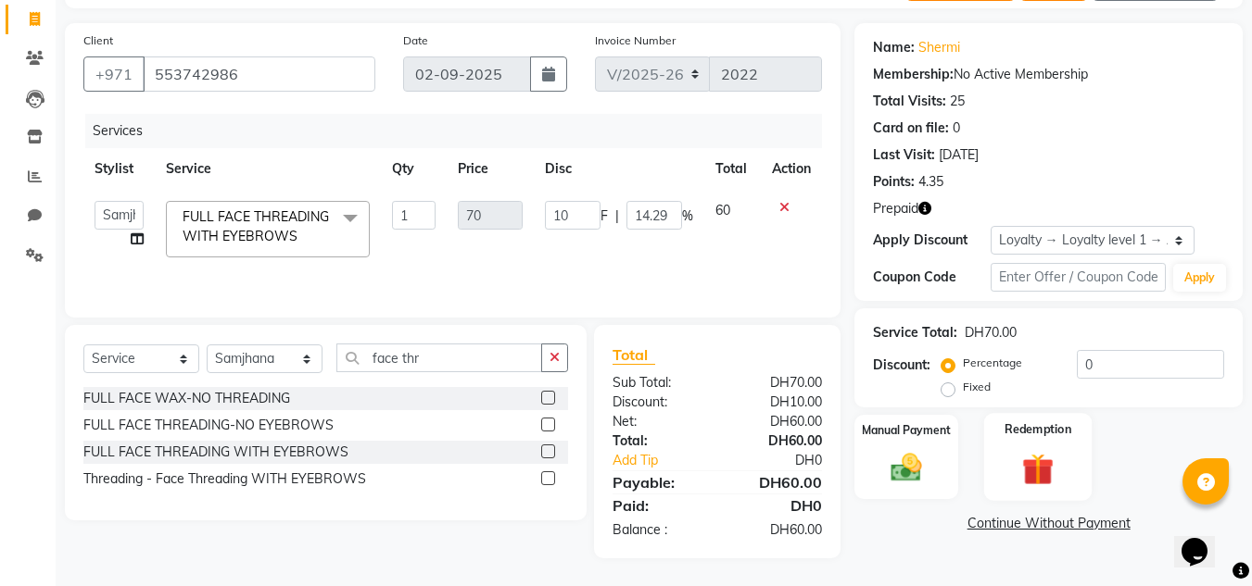
click at [1032, 468] on img at bounding box center [1038, 469] width 52 height 40
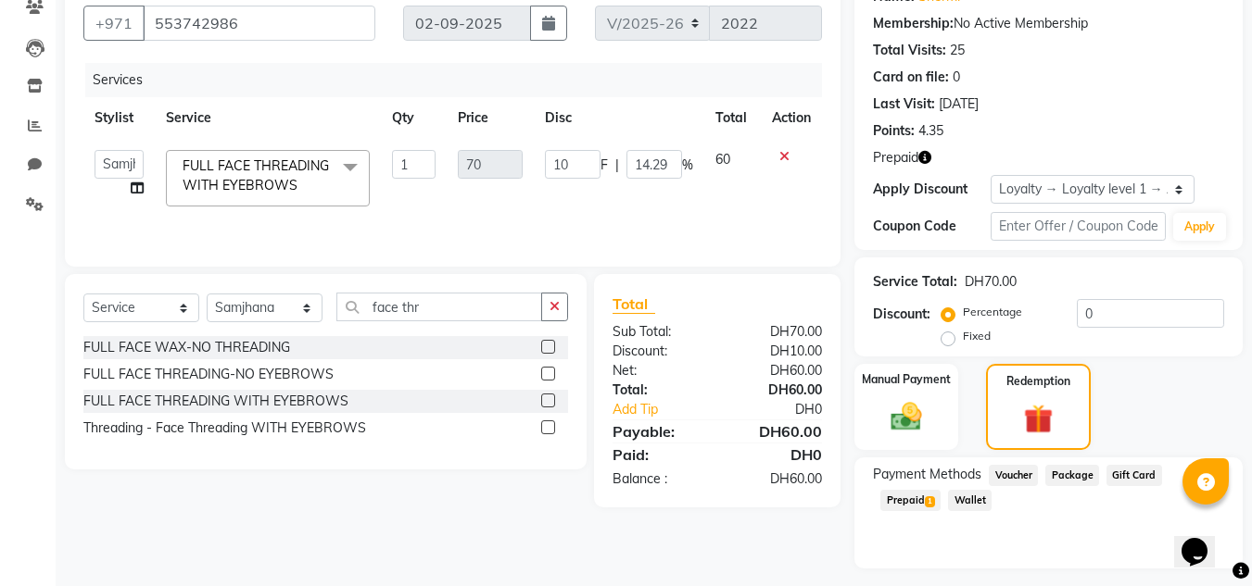
scroll to position [215, 0]
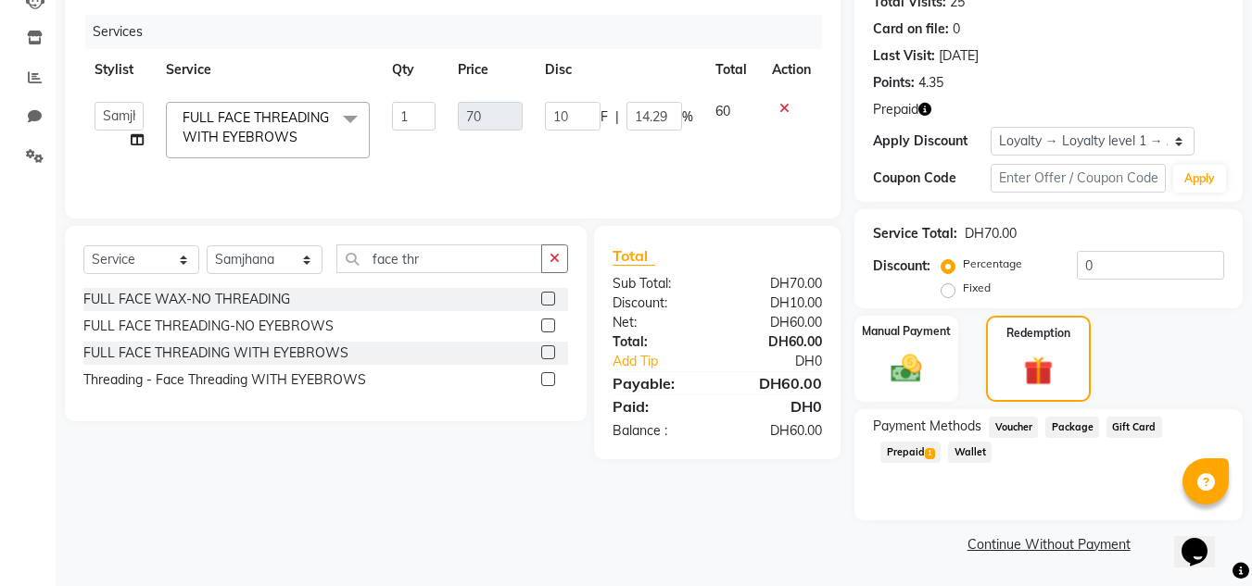
drag, startPoint x: 891, startPoint y: 450, endPoint x: 917, endPoint y: 455, distance: 26.4
click at [893, 450] on span "Prepaid 1" at bounding box center [910, 452] width 60 height 21
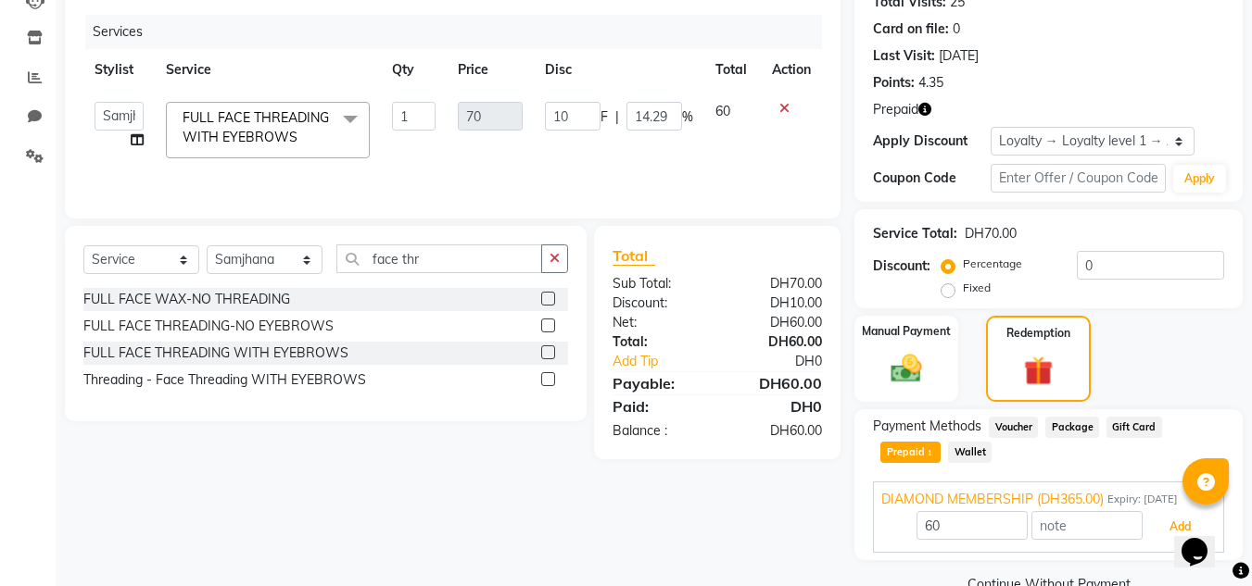
drag, startPoint x: 1165, startPoint y: 520, endPoint x: 1133, endPoint y: 515, distance: 31.8
click at [1165, 521] on button "Add" at bounding box center [1180, 526] width 68 height 31
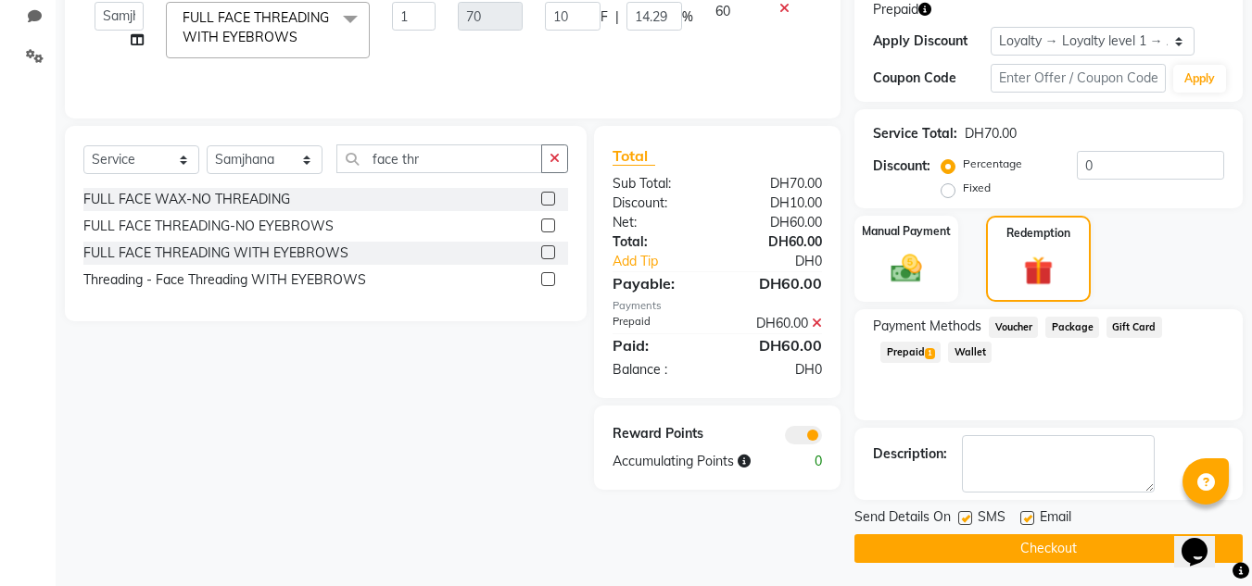
scroll to position [320, 0]
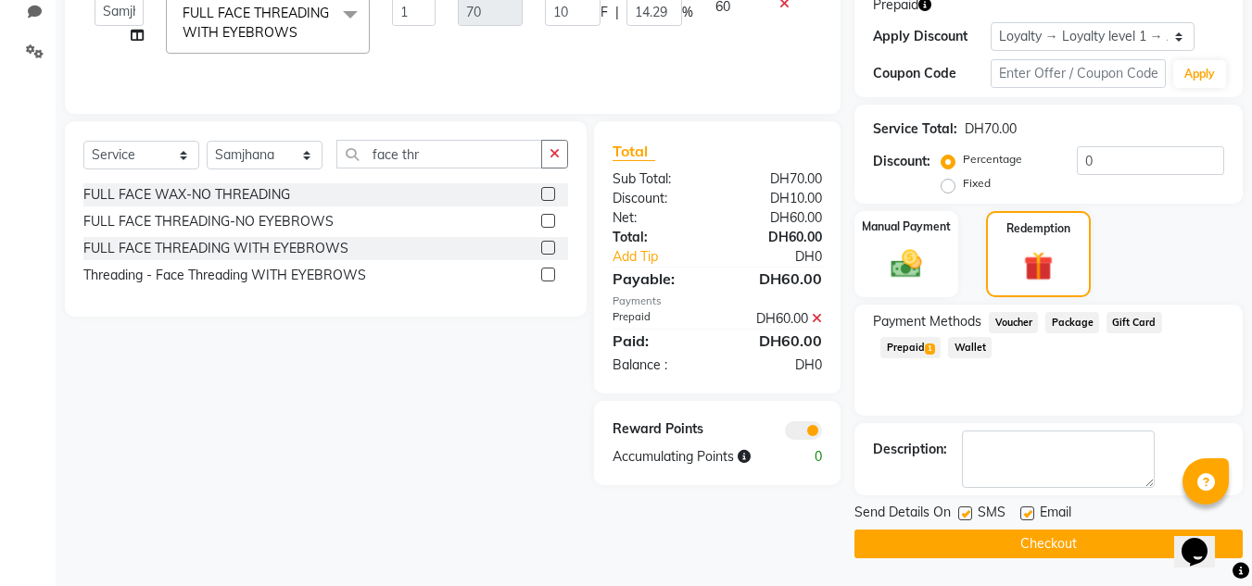
click at [1075, 540] on button "Checkout" at bounding box center [1048, 544] width 388 height 29
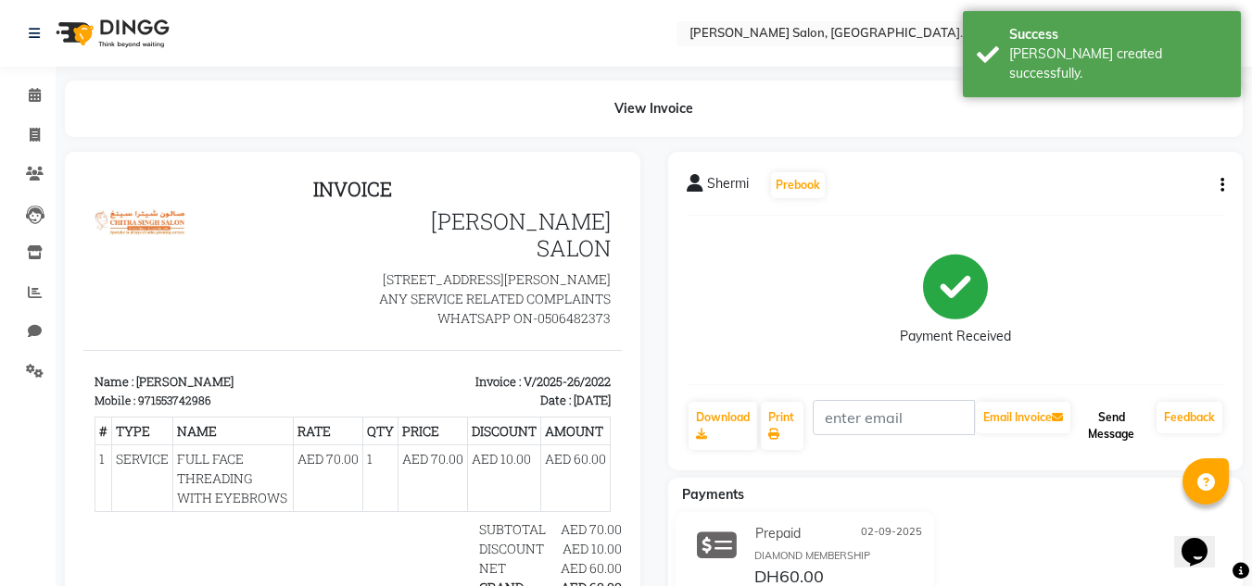
click at [1101, 425] on button "Send Message" at bounding box center [1111, 426] width 75 height 48
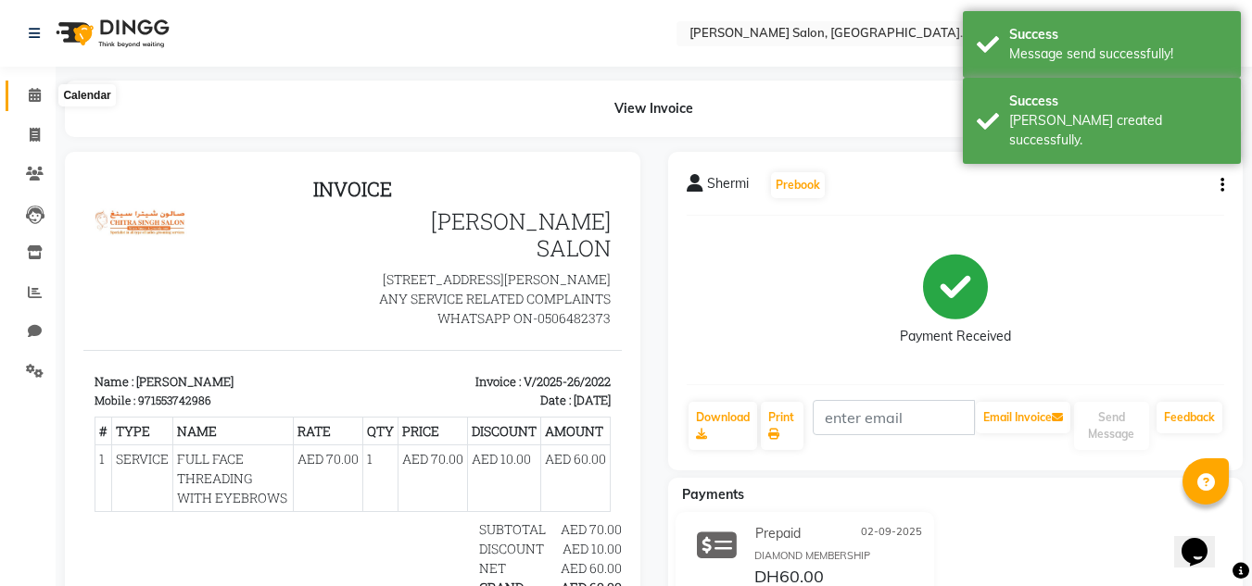
click at [31, 91] on icon at bounding box center [35, 95] width 12 height 14
